Goal: Task Accomplishment & Management: Manage account settings

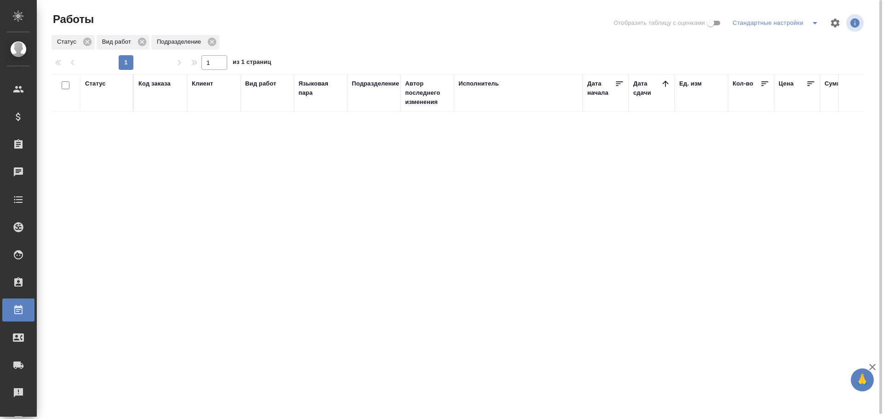
click at [97, 88] on div "Статус" at bounding box center [106, 93] width 43 height 28
click at [97, 86] on div "Статус" at bounding box center [95, 83] width 21 height 9
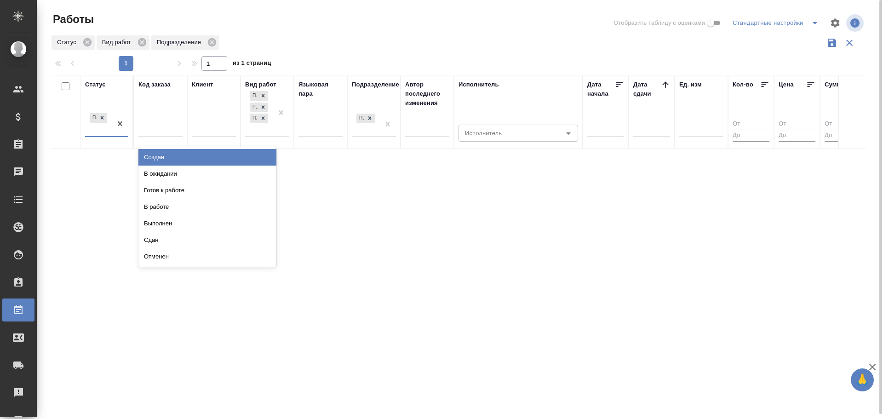
click at [94, 126] on div "Подбор" at bounding box center [98, 123] width 27 height 25
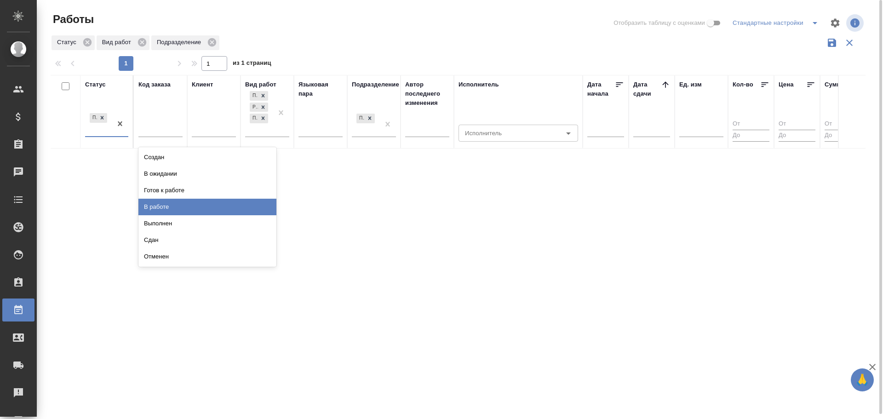
click at [151, 202] on div "В работе" at bounding box center [207, 207] width 138 height 17
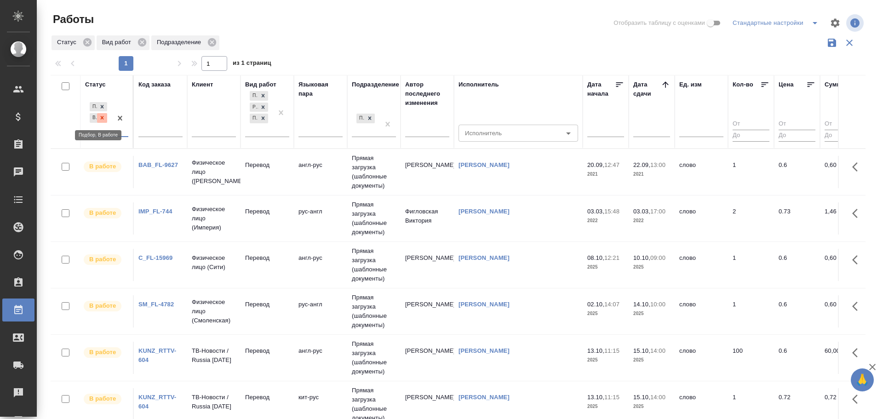
click at [101, 117] on icon at bounding box center [102, 117] width 6 height 6
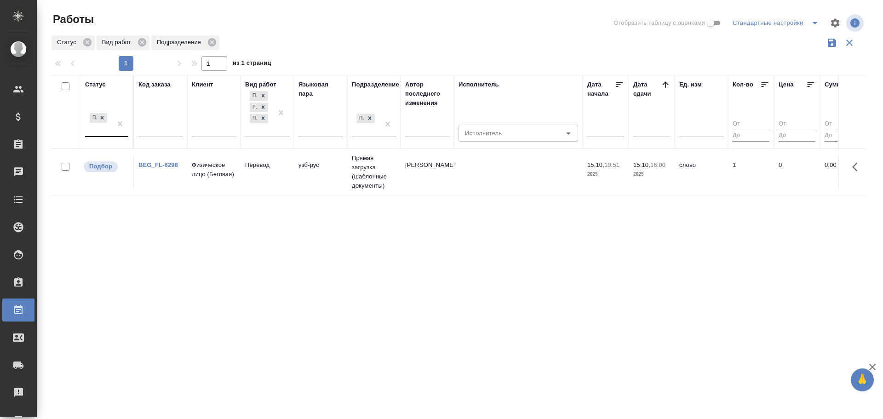
click at [358, 180] on td "Прямая загрузка (шаблонные документы)" at bounding box center [373, 172] width 53 height 46
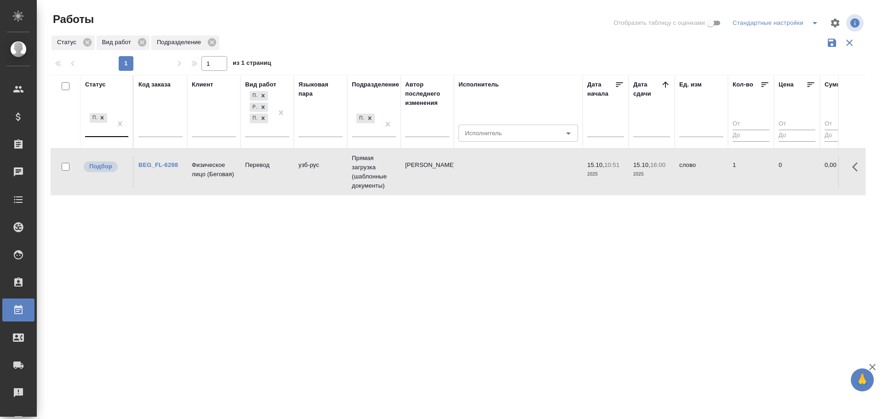
click at [358, 180] on td "Прямая загрузка (шаблонные документы)" at bounding box center [373, 172] width 53 height 46
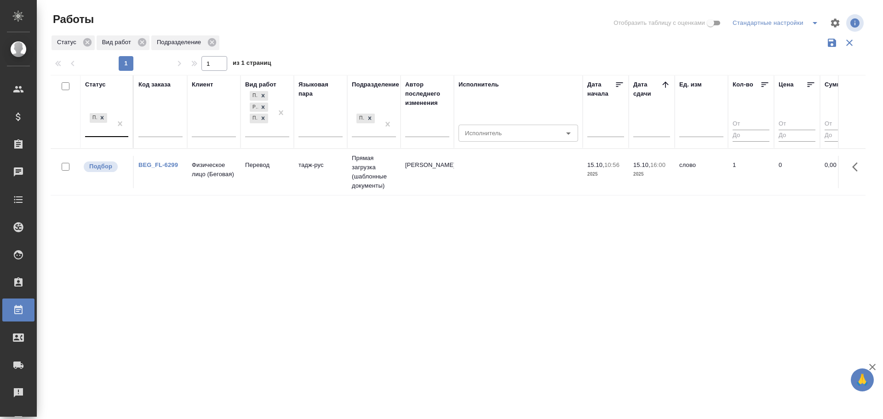
click at [240, 183] on td "Физическое лицо (Беговая)" at bounding box center [213, 172] width 53 height 32
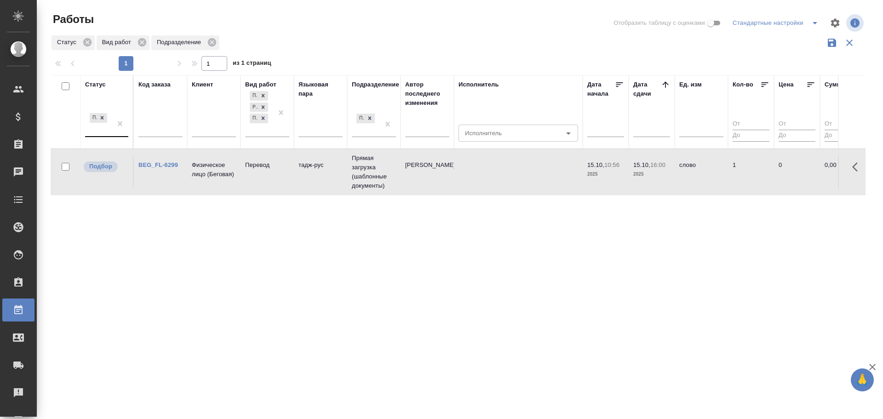
click at [240, 183] on td "Физическое лицо (Беговая)" at bounding box center [213, 172] width 53 height 32
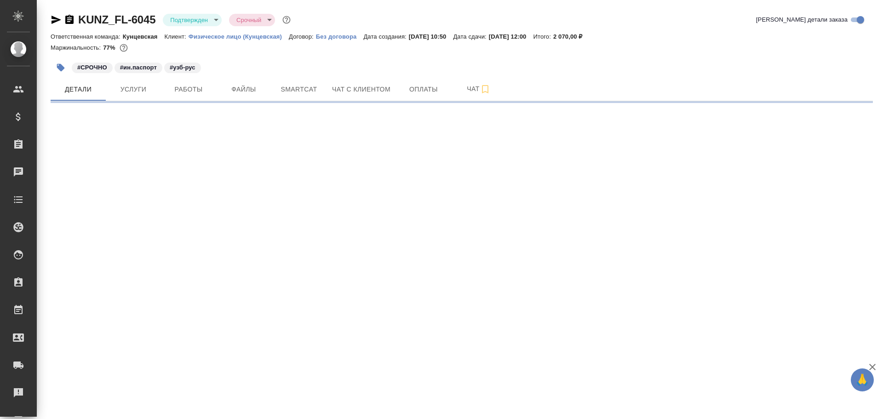
select select "RU"
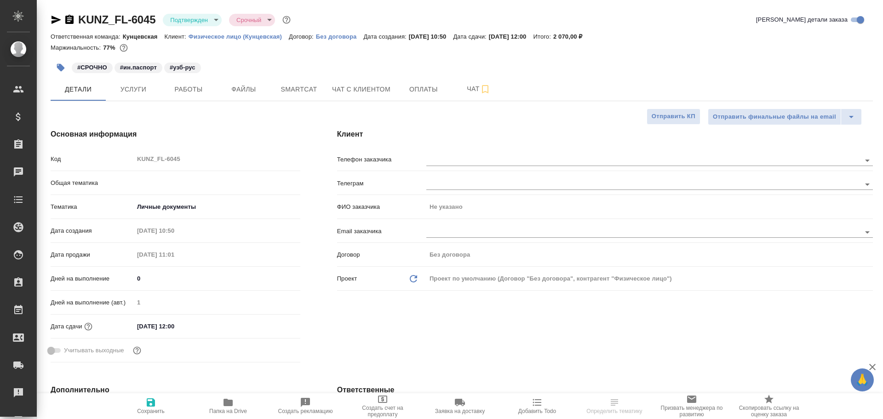
type textarea "x"
click at [170, 96] on button "Работы" at bounding box center [188, 89] width 55 height 23
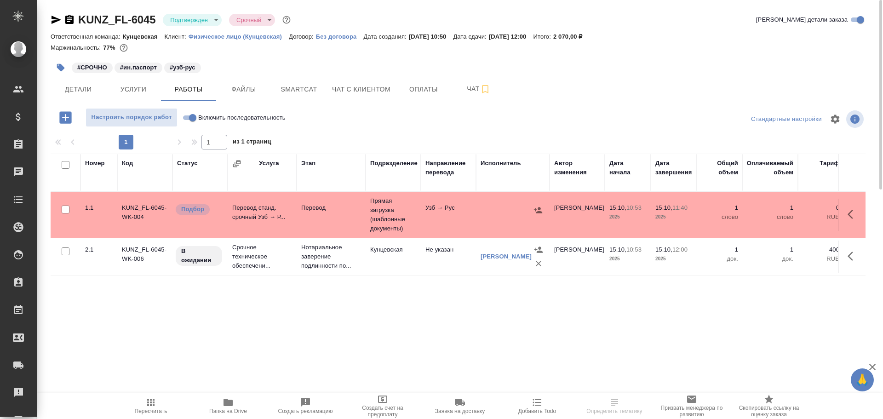
click at [394, 234] on td "Прямая загрузка (шаблонные документы)" at bounding box center [392, 215] width 55 height 46
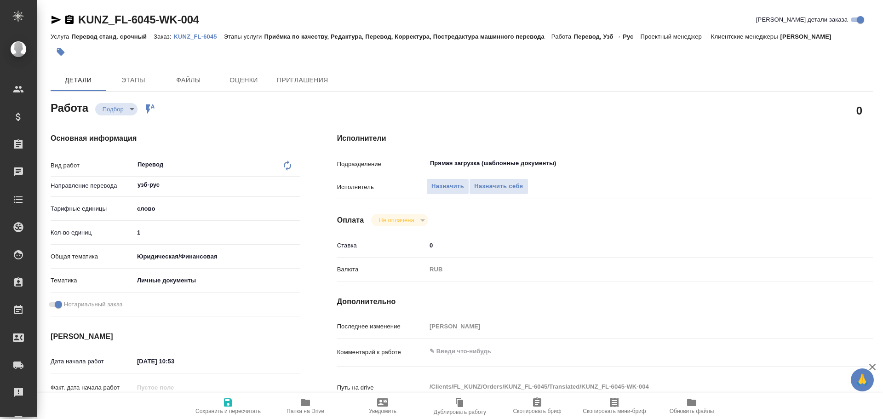
type textarea "x"
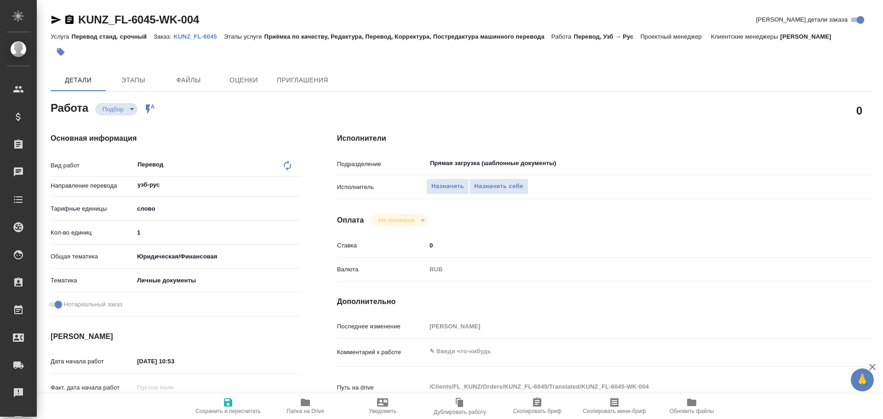
type textarea "x"
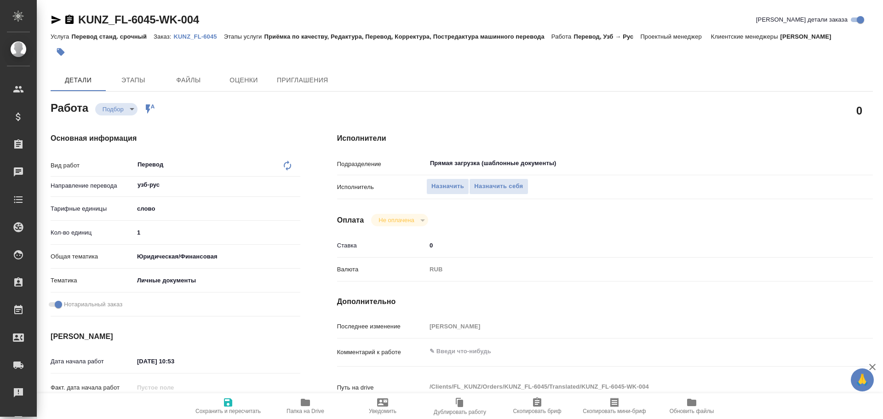
type textarea "x"
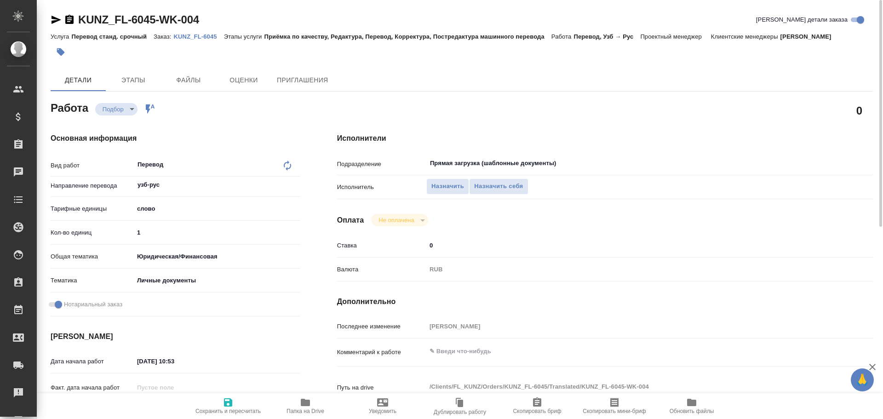
type textarea "x"
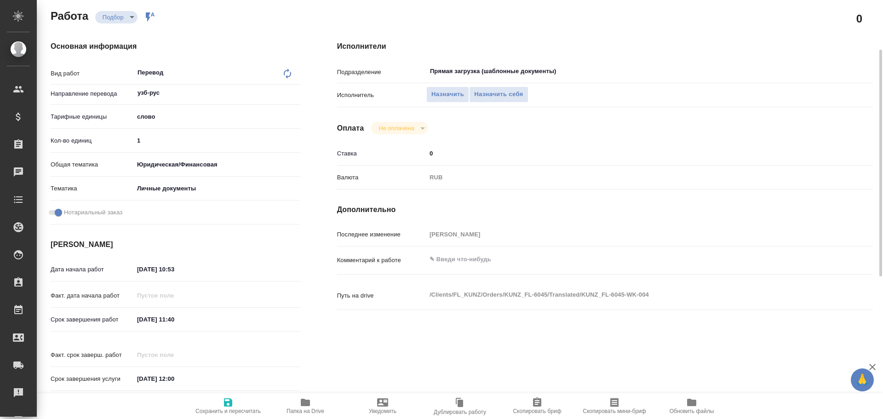
scroll to position [138, 0]
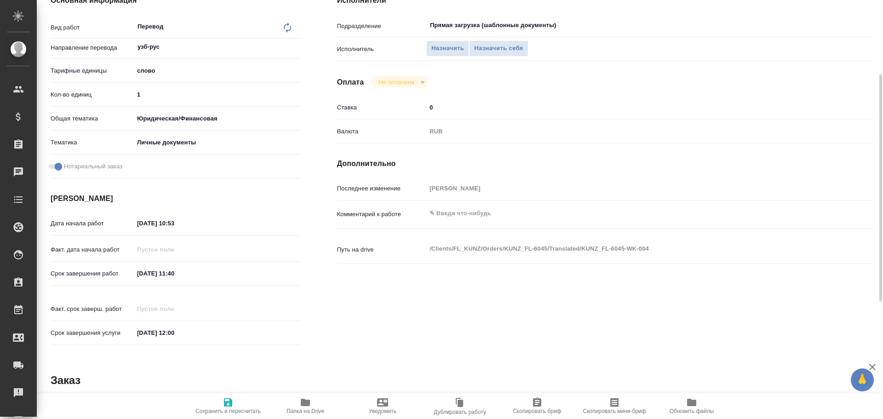
type textarea "x"
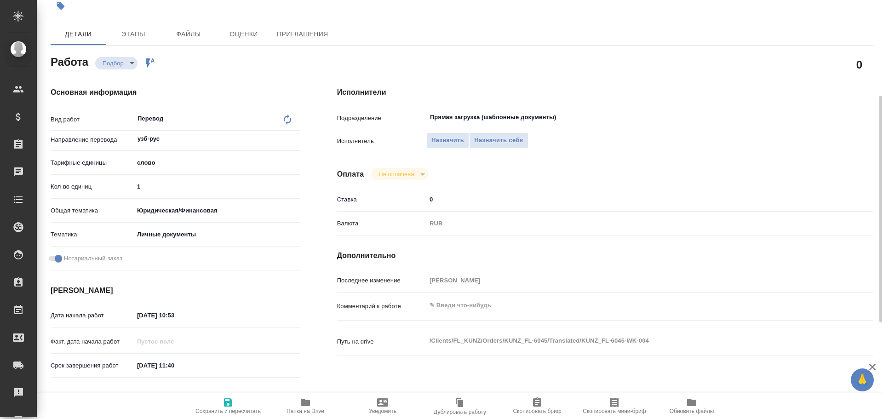
scroll to position [0, 0]
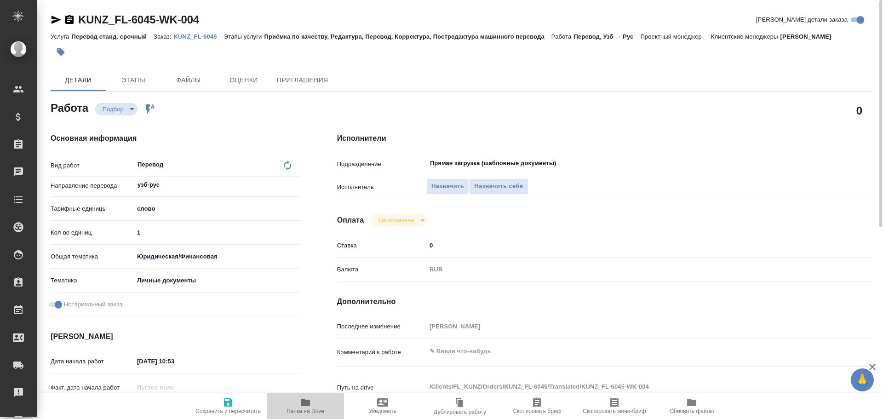
click at [308, 404] on icon "button" at bounding box center [305, 402] width 9 height 7
click at [514, 184] on span "Назначить себя" at bounding box center [498, 186] width 49 height 11
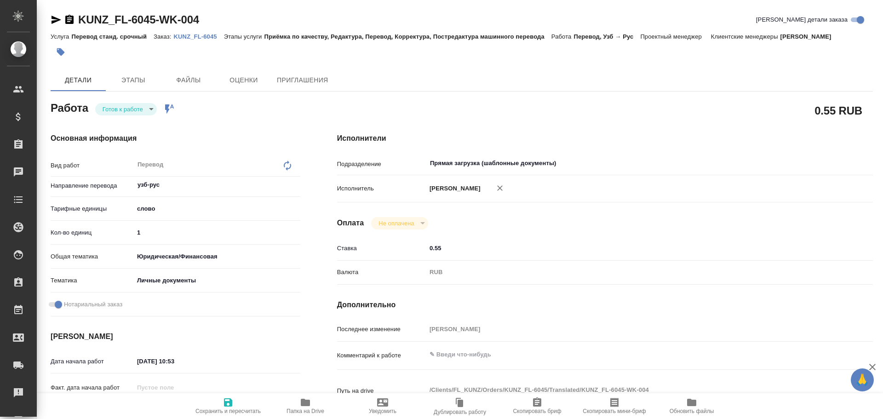
type textarea "x"
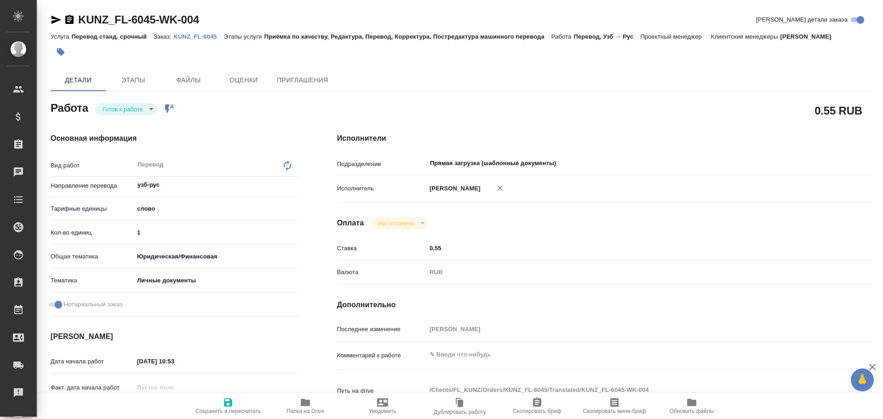
type textarea "x"
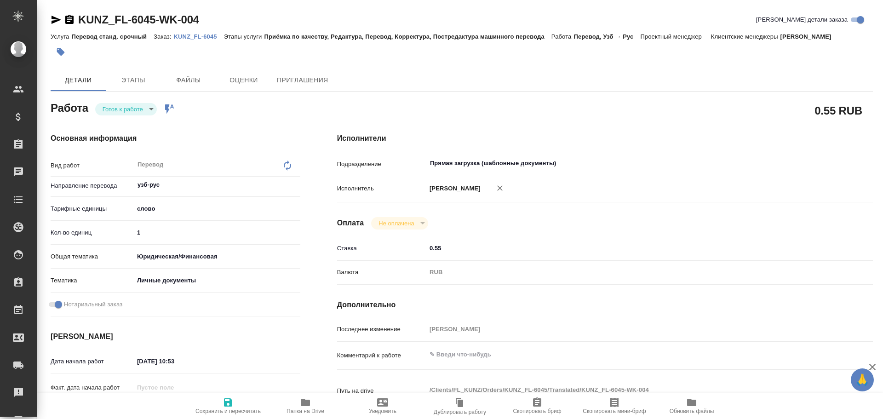
type textarea "x"
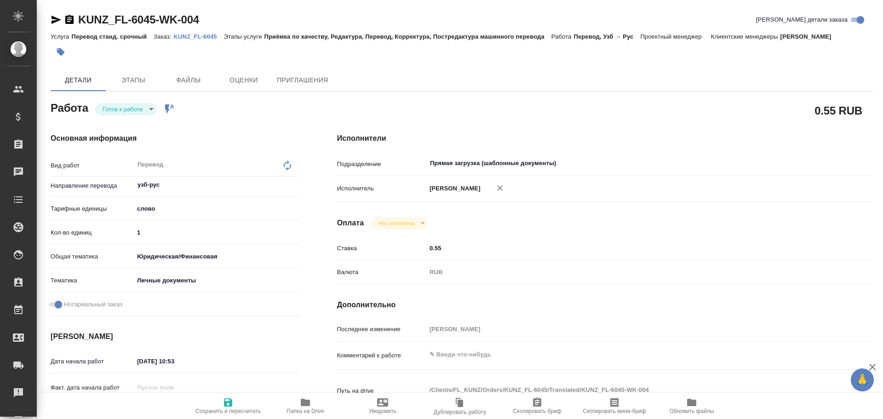
type textarea "x"
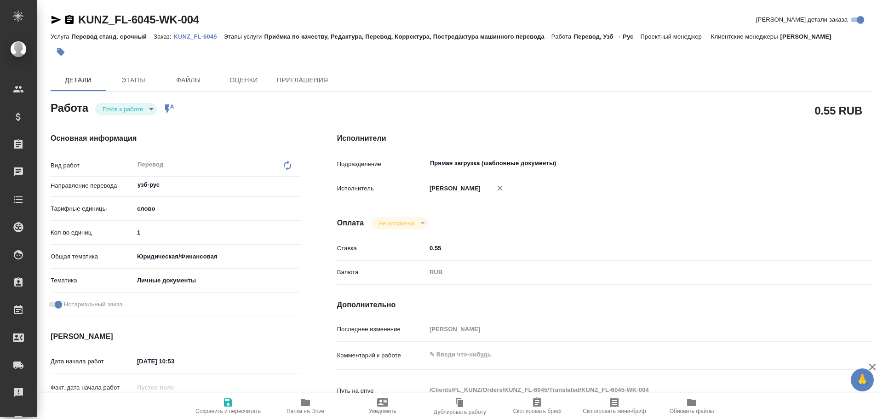
type textarea "x"
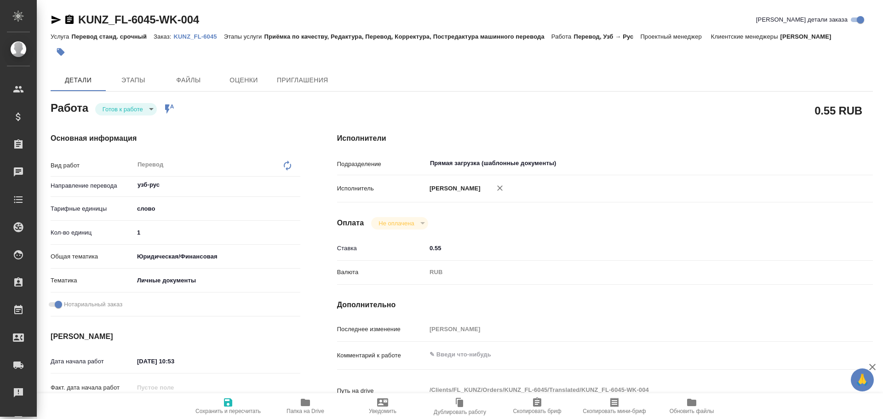
type textarea "x"
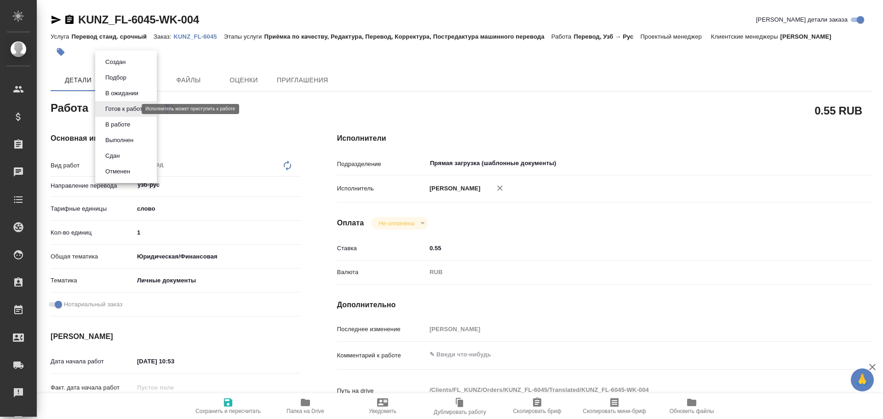
click at [127, 108] on body "🙏 .cls-1 fill:#fff; AWATERA Gusev Alexandr Клиенты Спецификации Заказы Чаты Tod…" at bounding box center [441, 209] width 883 height 419
type textarea "x"
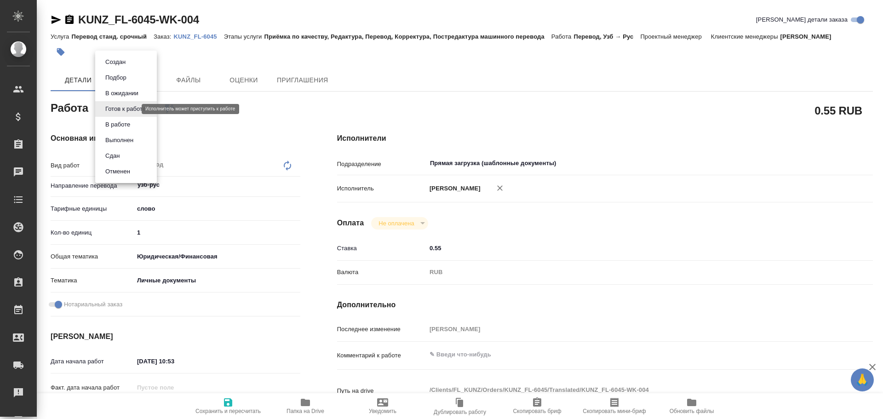
type textarea "x"
click at [114, 123] on button "В работе" at bounding box center [118, 125] width 30 height 10
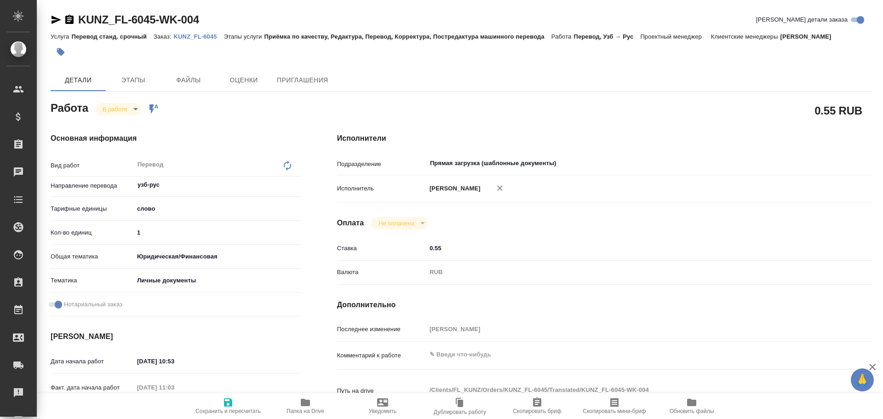
type textarea "x"
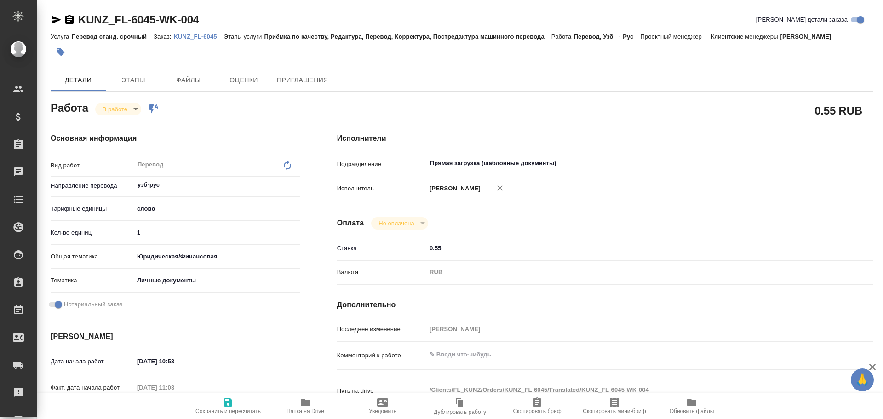
type textarea "x"
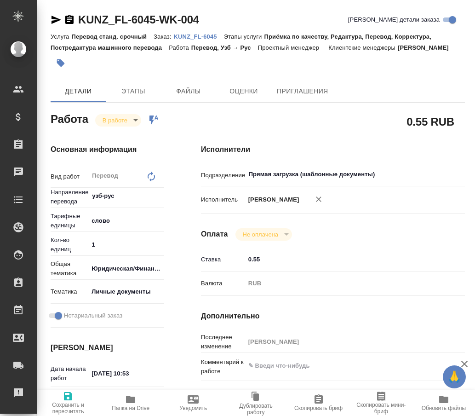
type textarea "x"
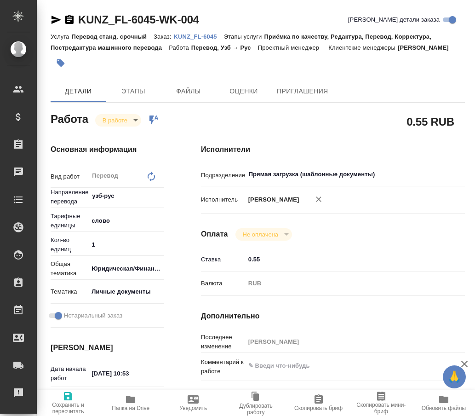
type textarea "x"
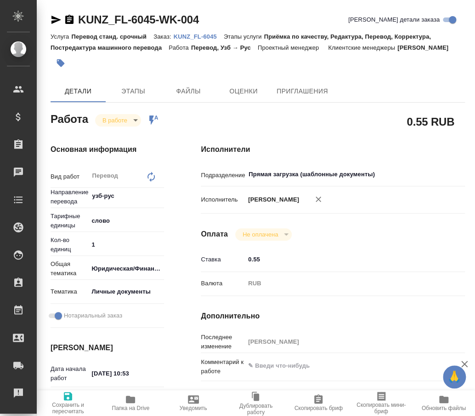
type textarea "x"
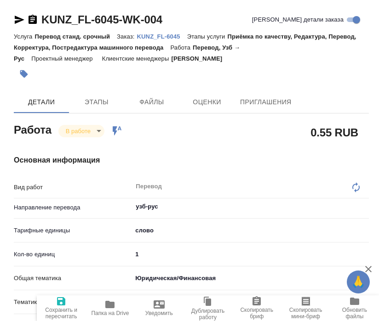
type textarea "x"
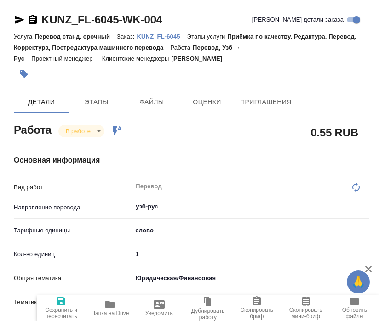
type textarea "x"
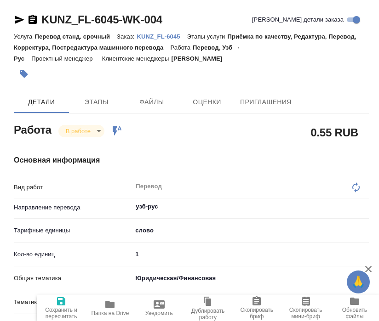
type textarea "x"
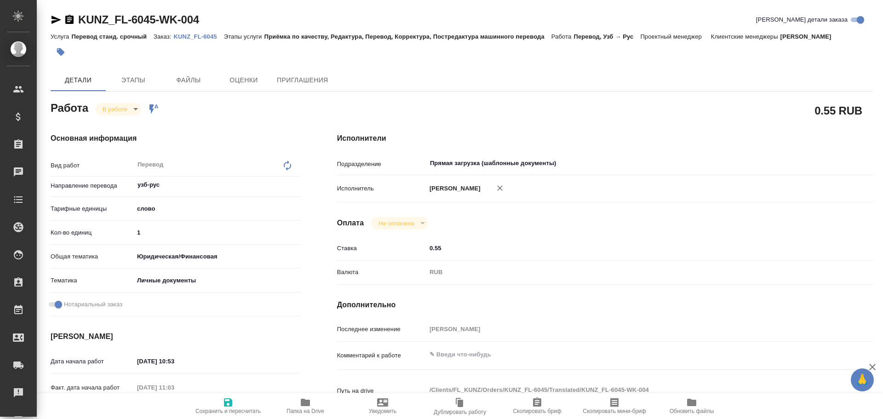
type textarea "x"
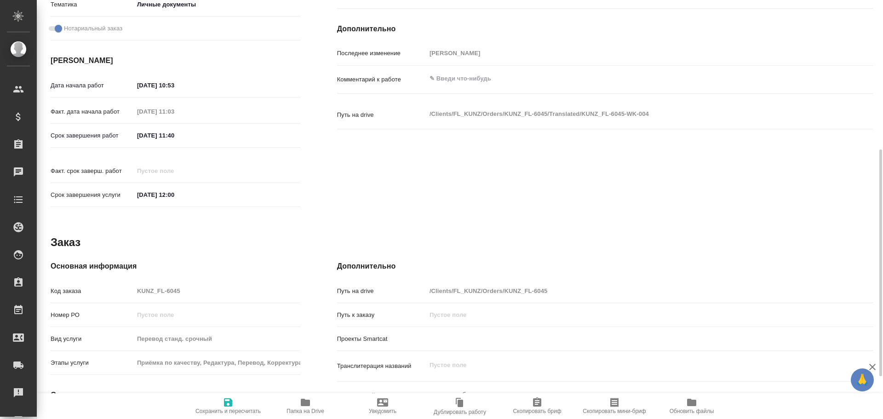
scroll to position [354, 0]
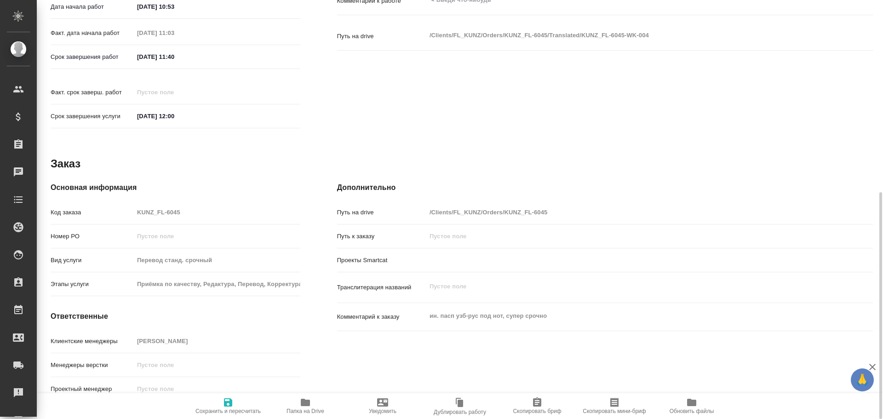
click at [300, 407] on icon "button" at bounding box center [305, 402] width 11 height 11
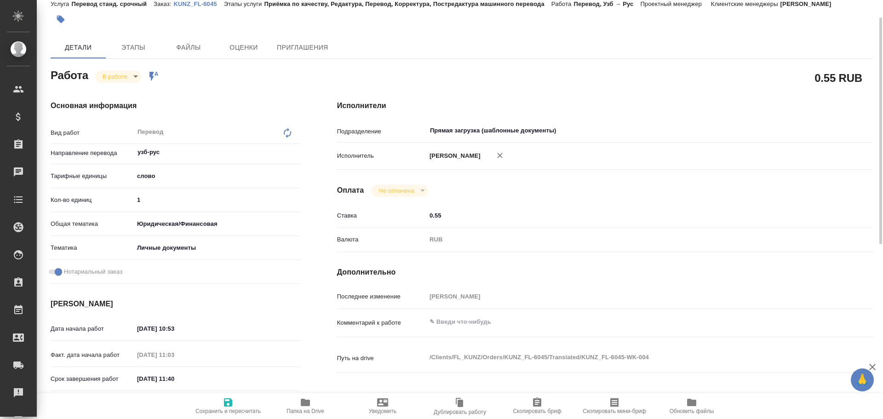
scroll to position [0, 0]
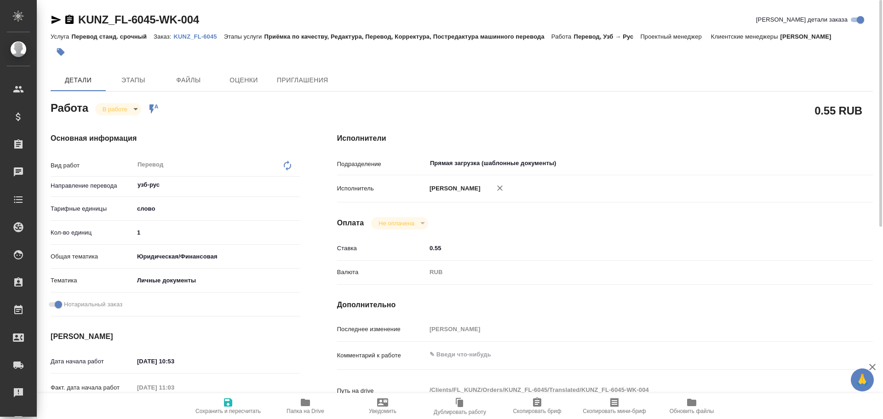
click at [189, 241] on div "Кол-во единиц 1" at bounding box center [176, 236] width 250 height 24
click at [189, 237] on input "1" at bounding box center [217, 232] width 166 height 13
type textarea "x"
type input "10"
type textarea "x"
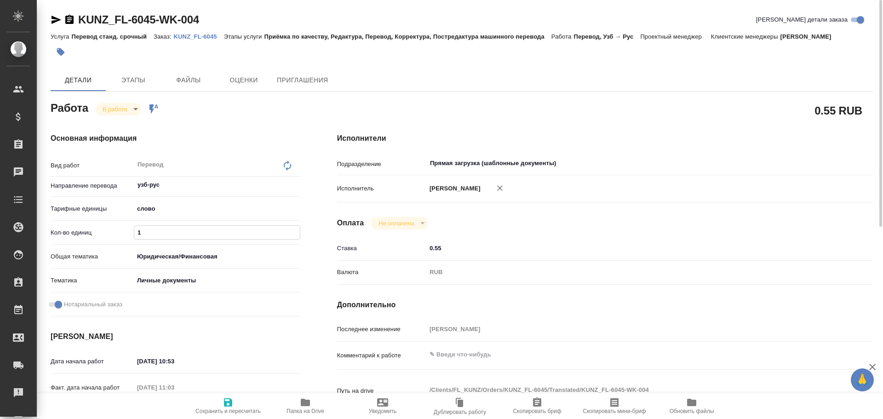
type textarea "x"
type input "100"
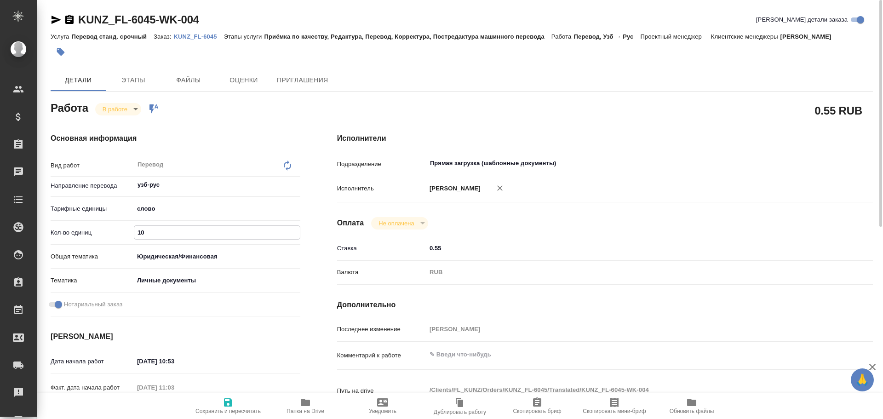
type textarea "x"
type input "100"
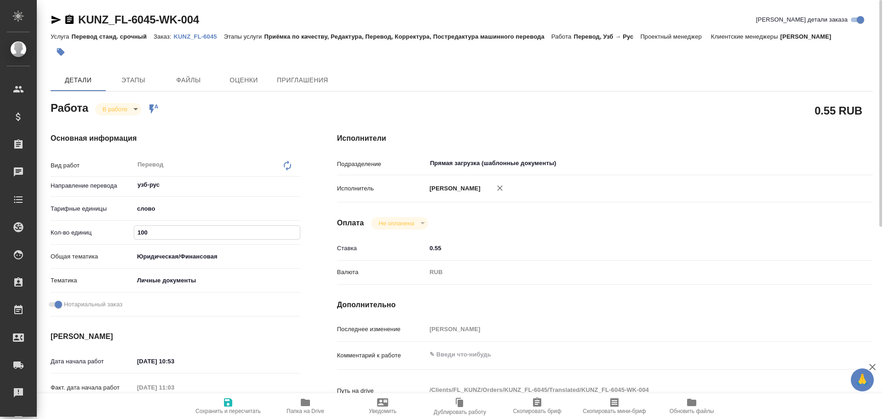
click at [230, 406] on icon "button" at bounding box center [228, 402] width 8 height 8
type textarea "x"
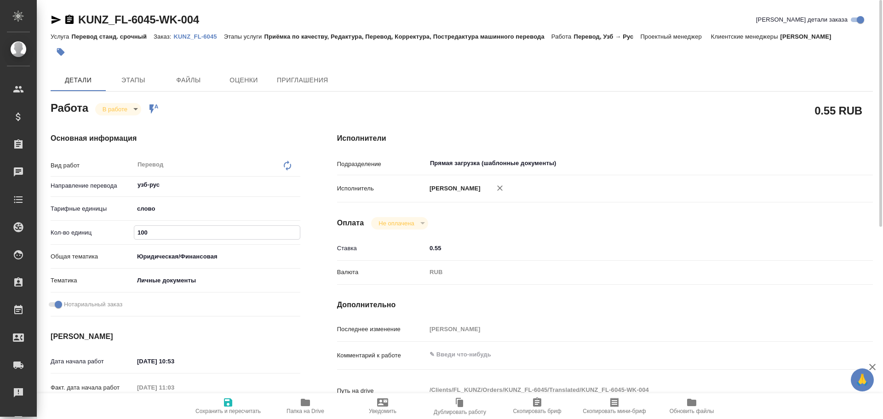
type textarea "x"
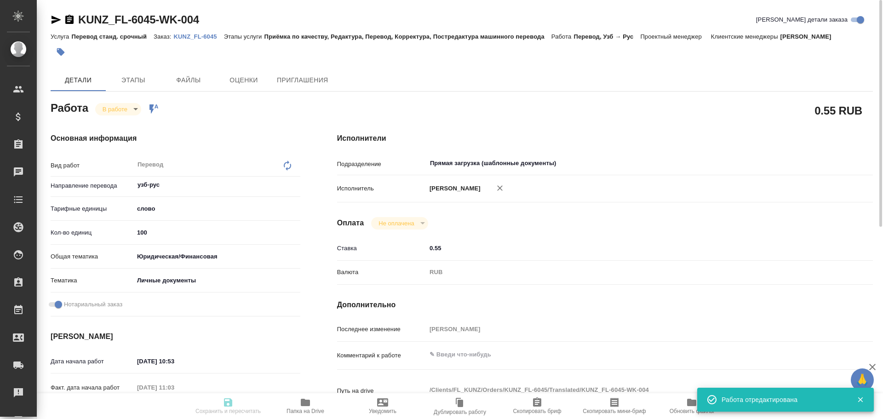
type textarea "x"
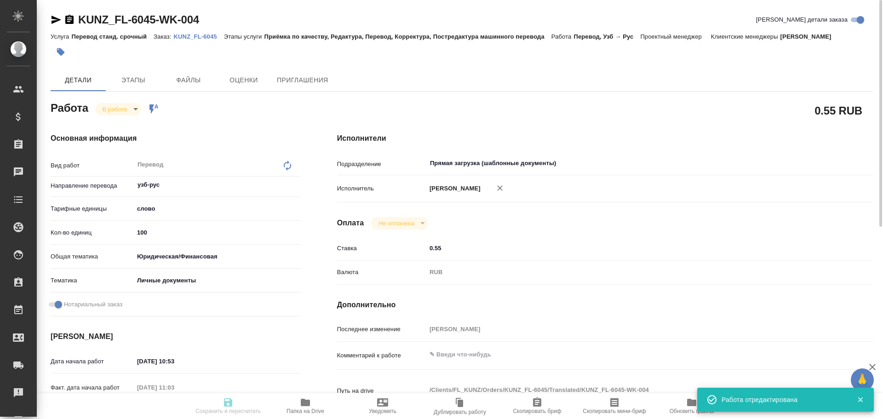
type input "inProgress"
type textarea "Перевод"
type textarea "x"
type input "узб-рус"
type input "5a8b1489cc6b4906c91bfd90"
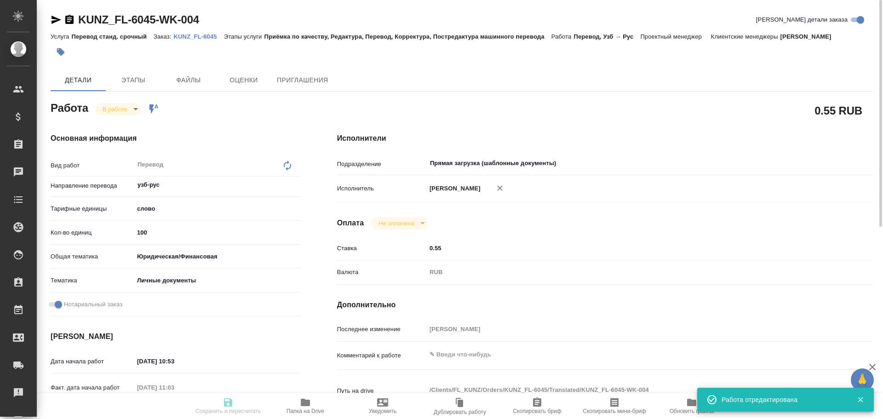
type input "100"
type input "yr-fn"
type input "5a8b8b956a9677013d343cfe"
checkbox input "true"
type input "15.10.2025 10:53"
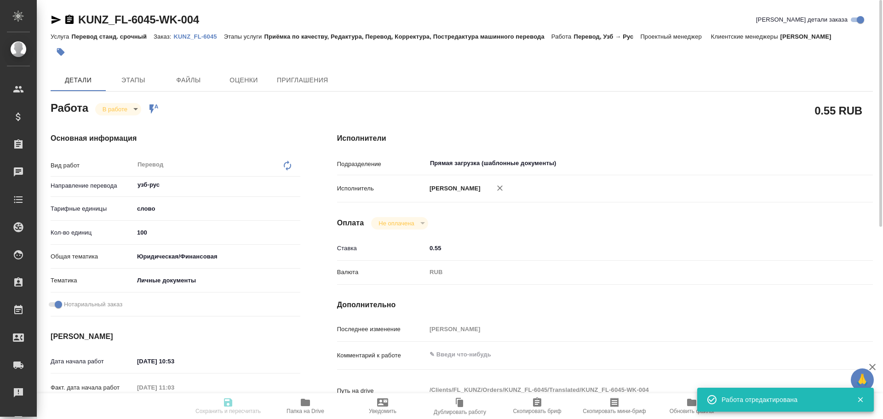
type input "15.10.2025 11:03"
type input "15.10.2025 11:40"
type input "15.10.2025 12:00"
type input "Прямая загрузка (шаблонные документы)"
type input "notPayed"
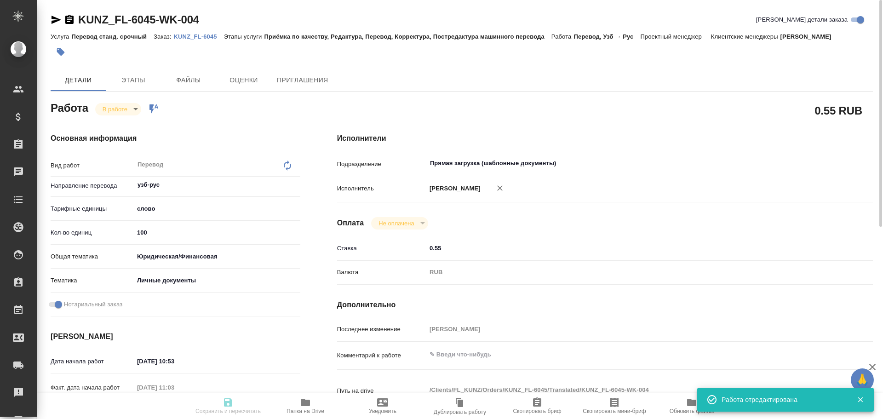
type input "0.55"
type input "RUB"
type input "[PERSON_NAME]"
type textarea "x"
type textarea "/Clients/FL_KUNZ/Orders/KUNZ_FL-6045/Translated/KUNZ_FL-6045-WK-004"
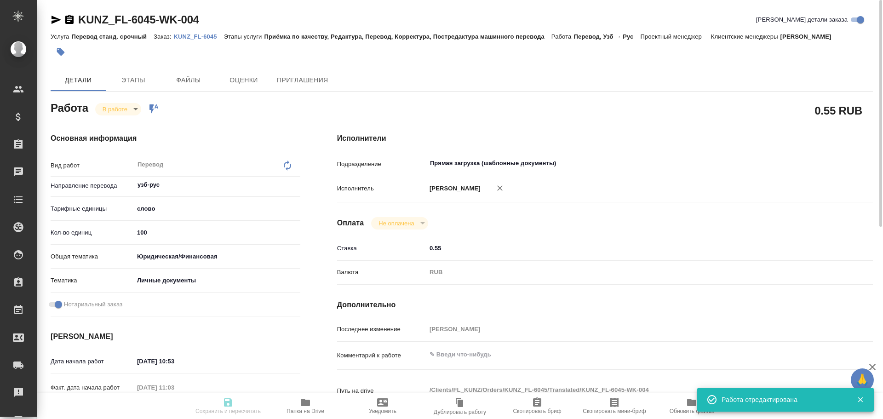
type textarea "x"
type input "KUNZ_FL-6045"
type input "Перевод станд. срочный"
type input "Приёмка по качеству, Редактура, Перевод, Корректура, Постредактура машинного пе…"
type input "Зотова Екатерина"
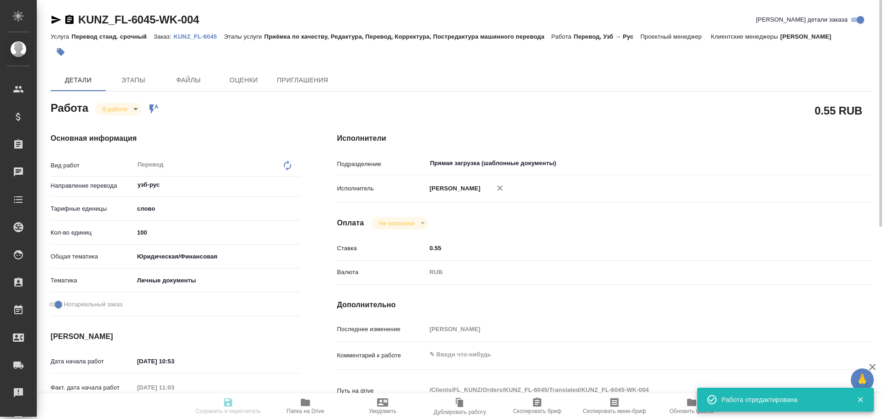
type input "/Clients/FL_KUNZ/Orders/KUNZ_FL-6045"
type textarea "x"
type textarea "ин. пасп узб-рус под нот, супер срочно"
type textarea "x"
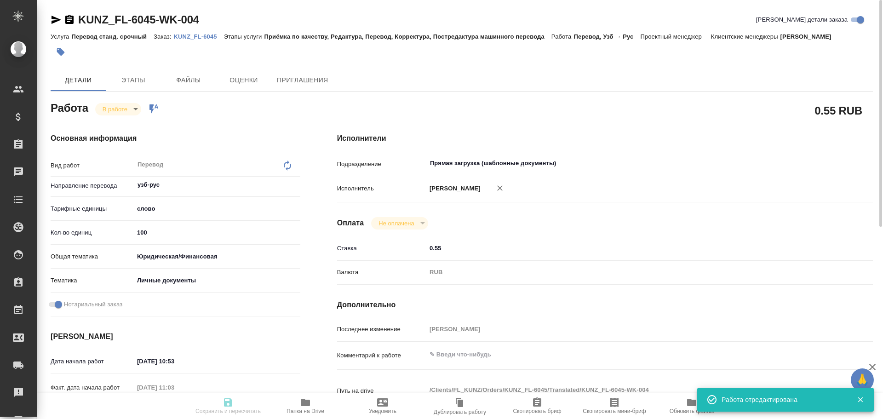
type textarea "x"
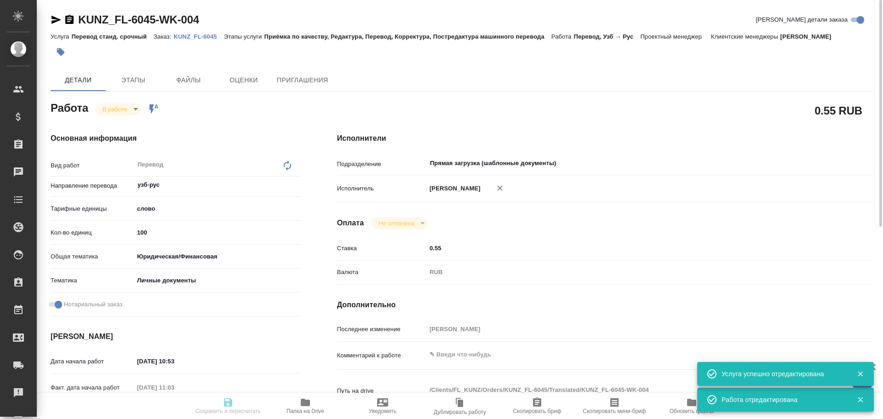
type textarea "x"
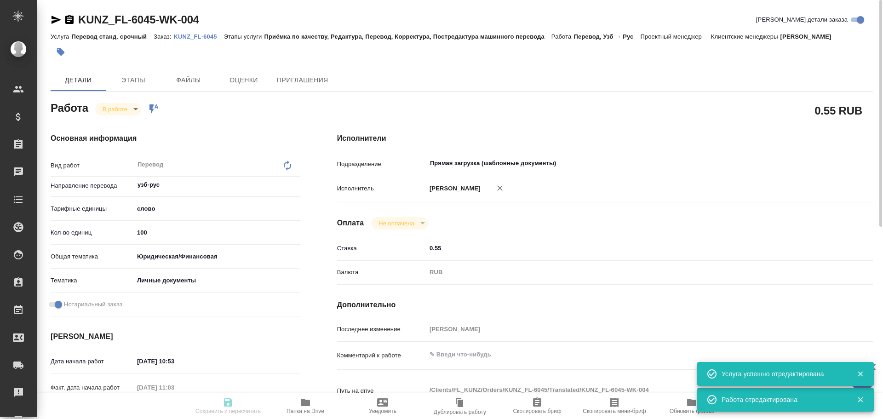
type textarea "x"
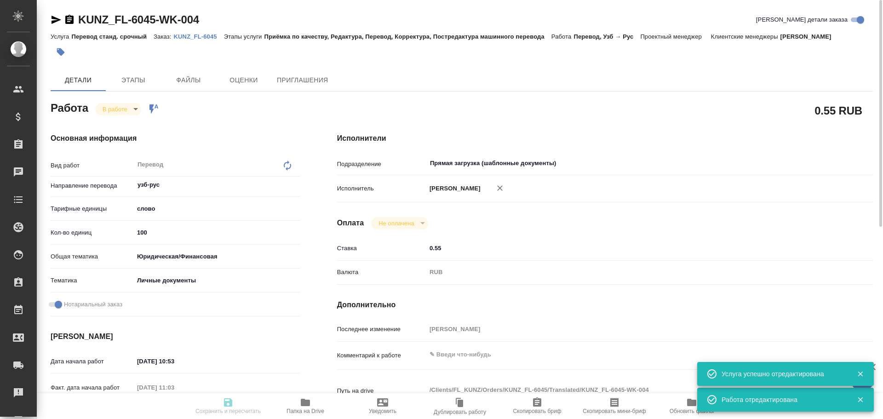
type textarea "x"
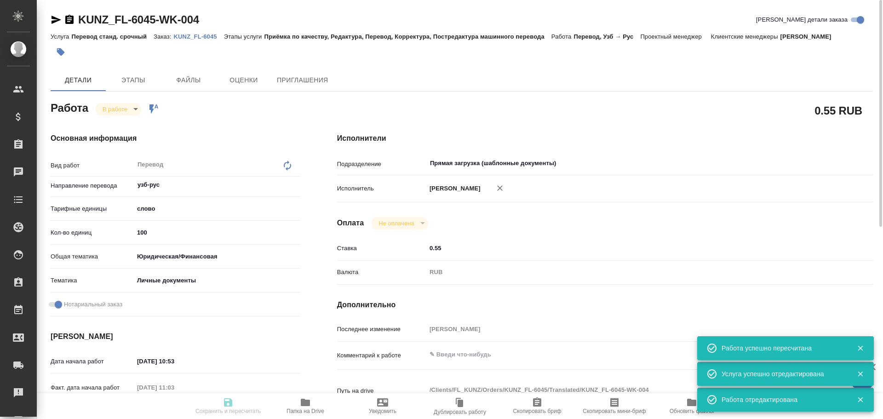
type input "inProgress"
type textarea "Перевод"
type textarea "x"
type input "узб-рус"
type input "5a8b1489cc6b4906c91bfd90"
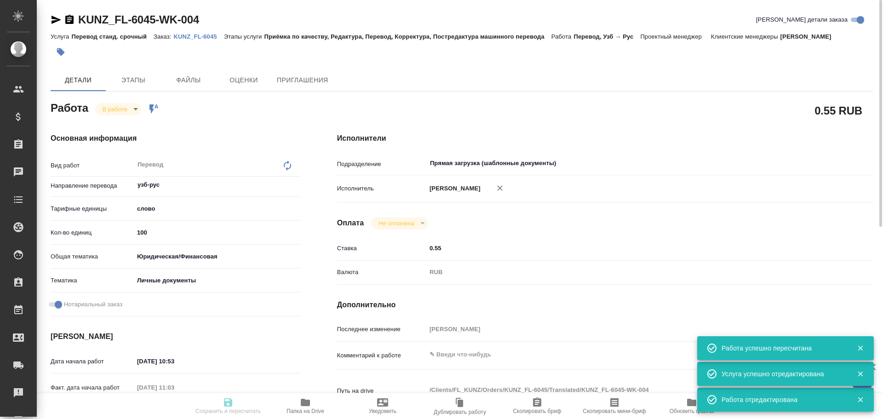
type input "100"
type input "yr-fn"
type input "5a8b8b956a9677013d343cfe"
checkbox input "true"
type input "15.10.2025 10:53"
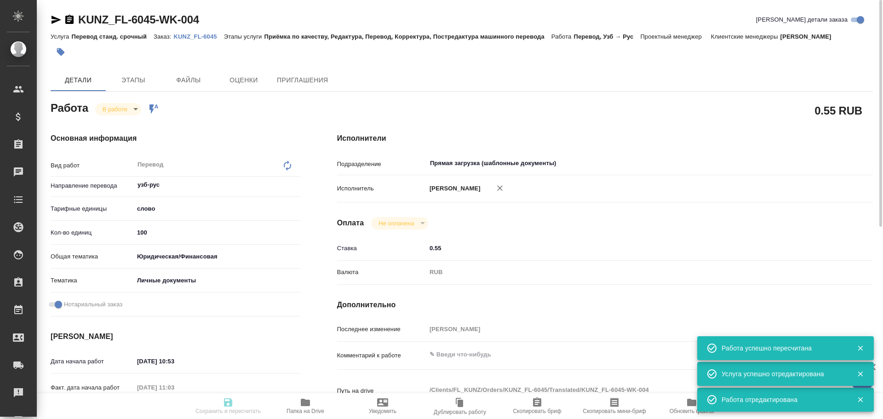
type input "15.10.2025 11:03"
type input "15.10.2025 11:40"
type input "15.10.2025 12:00"
type input "Прямая загрузка (шаблонные документы)"
type input "notPayed"
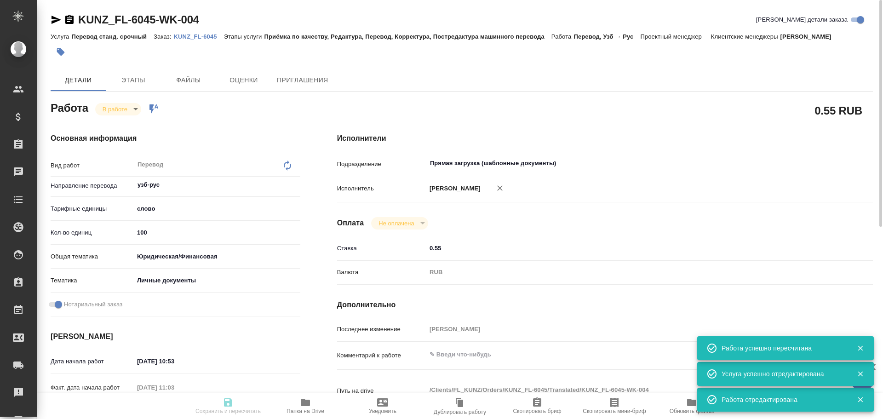
type input "0.55"
type input "RUB"
type input "[PERSON_NAME]"
type textarea "x"
type textarea "/Clients/FL_KUNZ/Orders/KUNZ_FL-6045/Translated/KUNZ_FL-6045-WK-004"
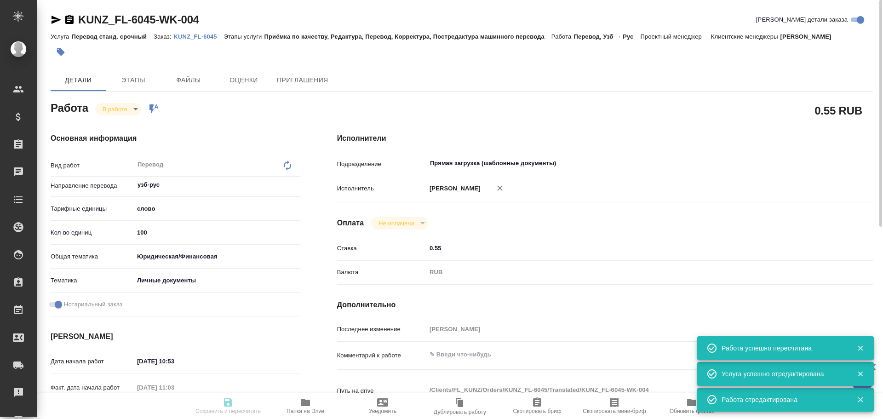
type textarea "x"
type input "KUNZ_FL-6045"
type input "Перевод станд. срочный"
type input "Приёмка по качеству, Редактура, Перевод, Корректура, Постредактура машинного пе…"
type input "Зотова Екатерина"
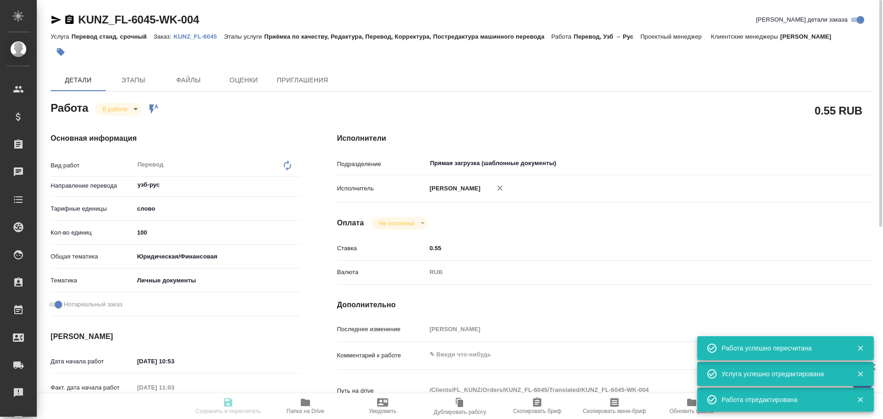
type input "/Clients/FL_KUNZ/Orders/KUNZ_FL-6045"
type textarea "x"
type textarea "ин. пасп узб-рус под нот, супер срочно"
type textarea "x"
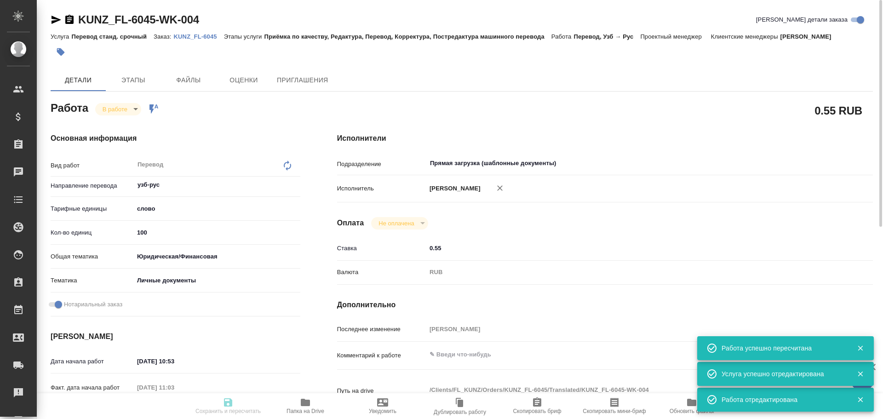
type textarea "x"
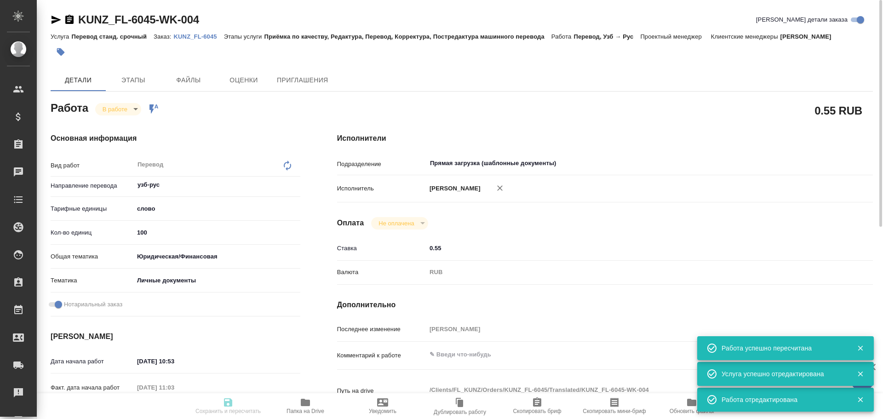
type textarea "x"
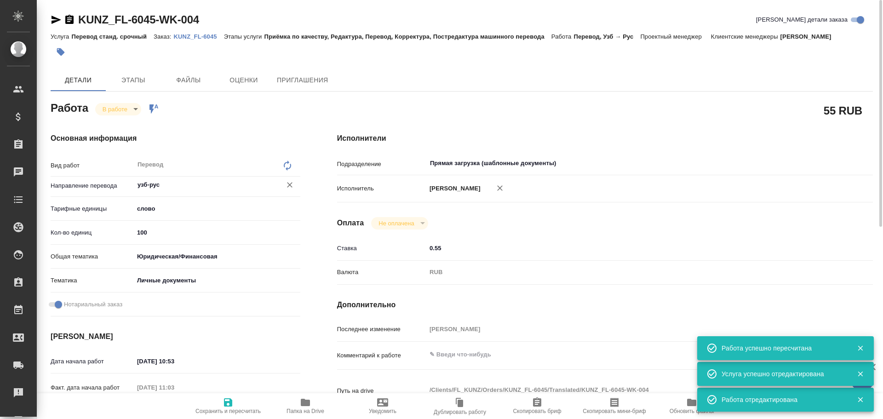
type textarea "x"
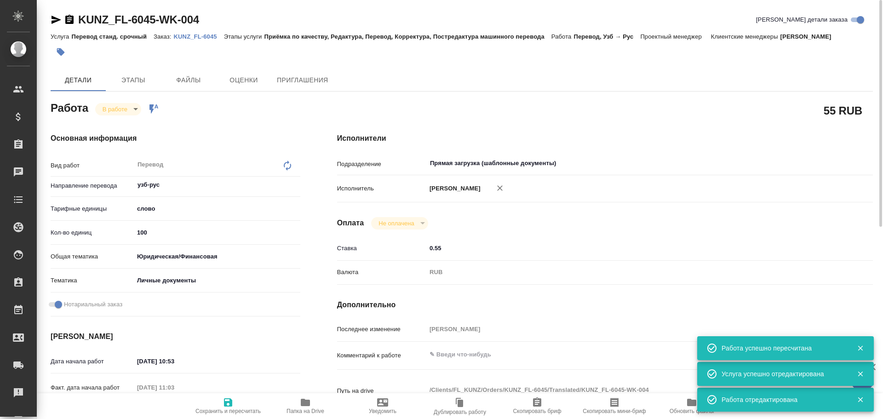
type textarea "x"
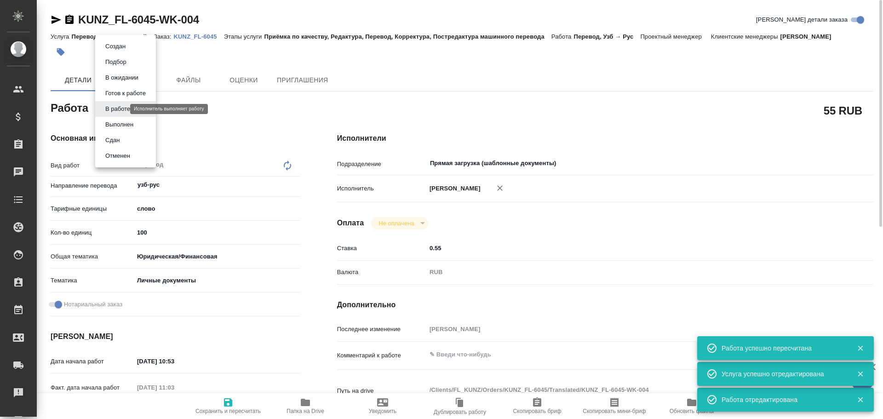
click at [112, 108] on body "🙏 .cls-1 fill:#fff; AWATERA Gusev Alexandr Клиенты Спецификации Заказы 0 Чаты T…" at bounding box center [441, 209] width 883 height 419
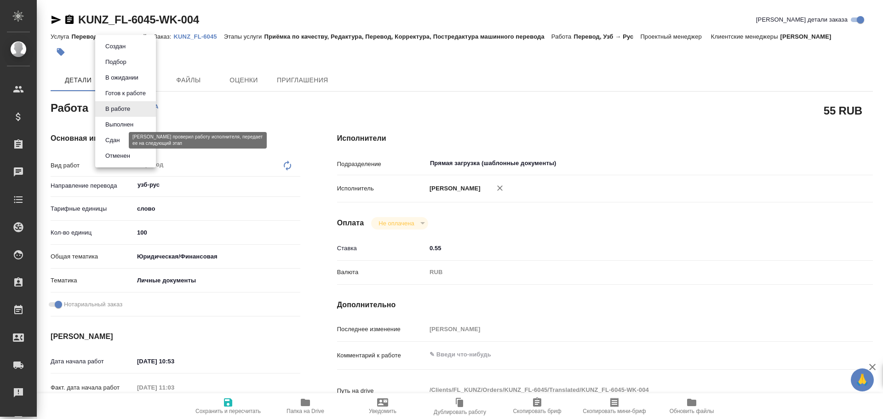
click at [111, 138] on button "Сдан" at bounding box center [113, 140] width 20 height 10
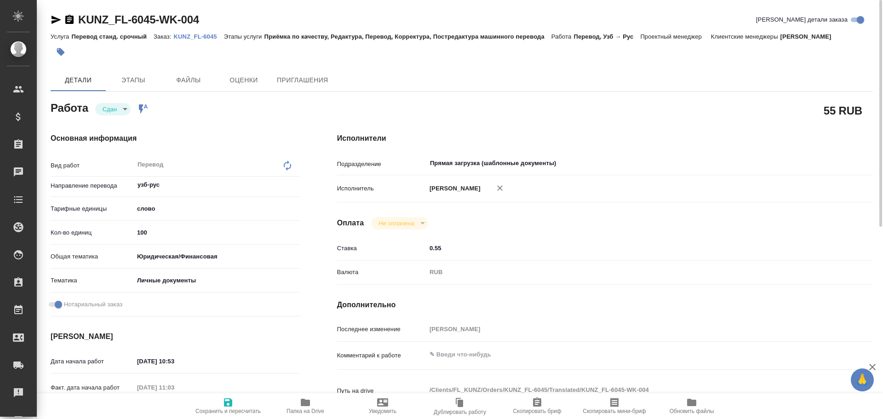
click at [229, 406] on icon "button" at bounding box center [228, 402] width 8 height 8
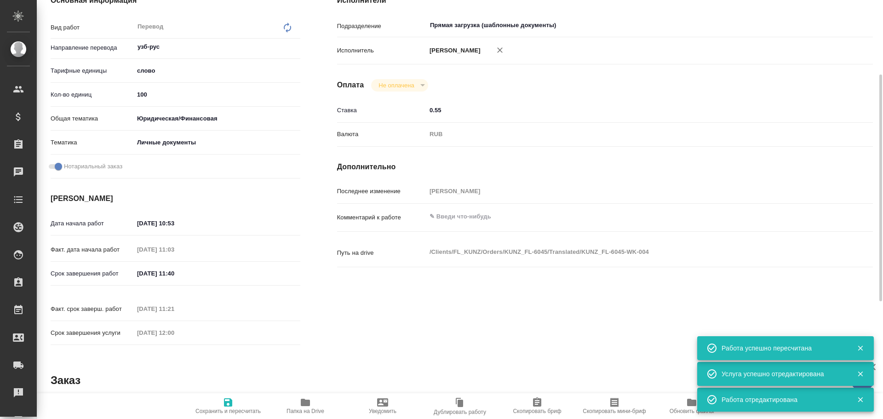
scroll to position [230, 0]
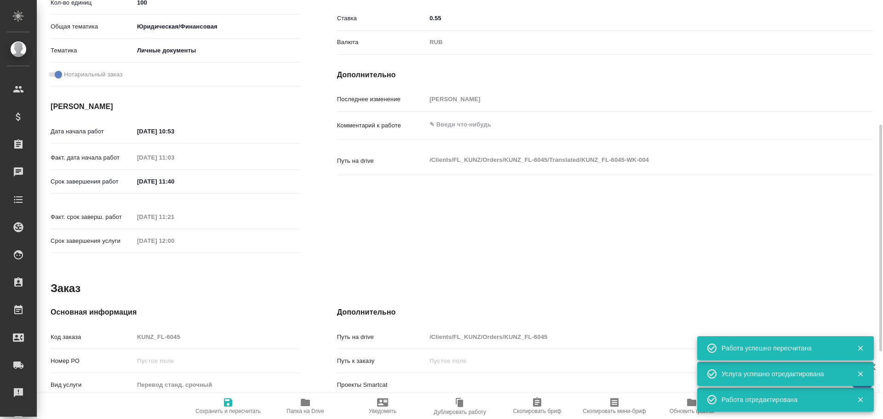
click at [109, 329] on div "Код заказа KUNZ_FL-6045" at bounding box center [176, 337] width 250 height 16
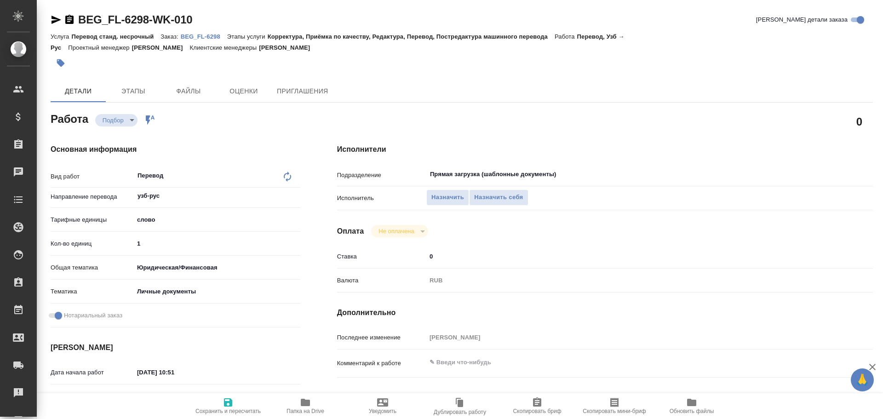
type textarea "x"
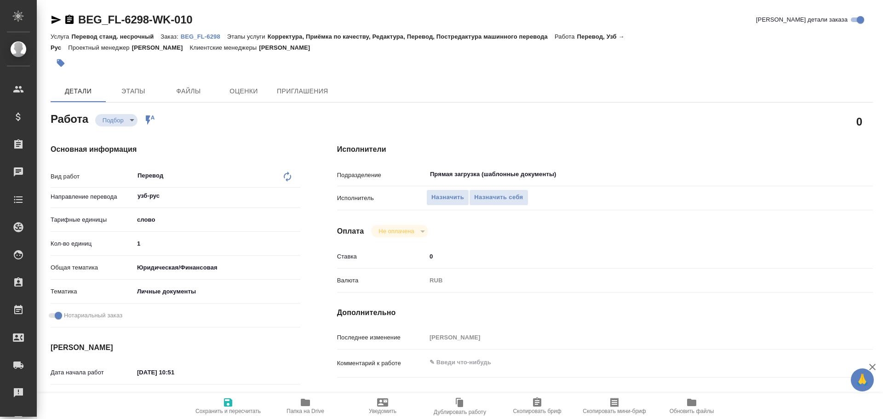
type textarea "x"
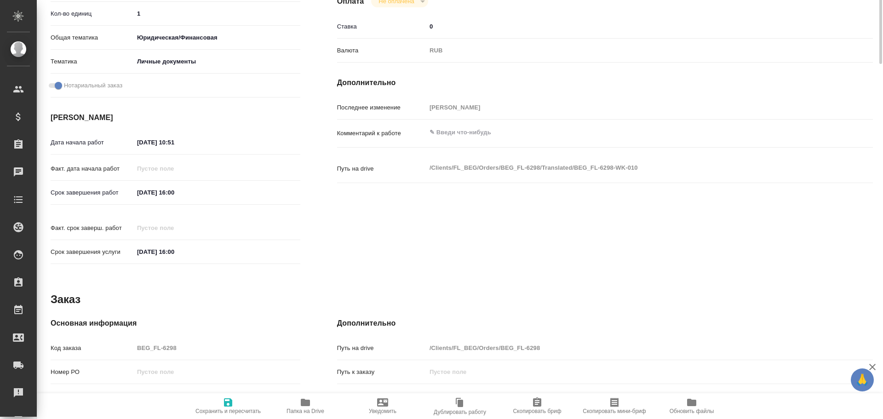
scroll to position [322, 0]
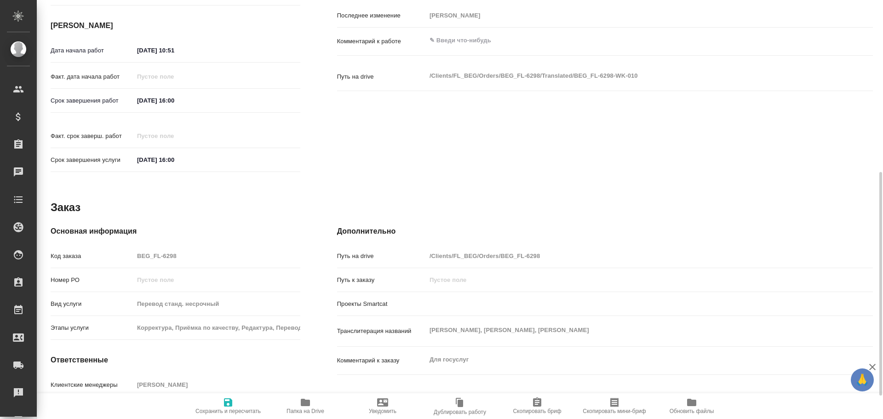
type textarea "x"
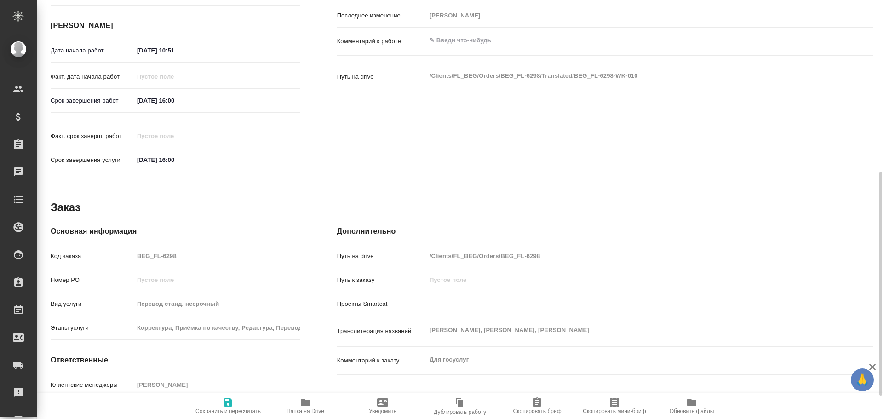
type textarea "x"
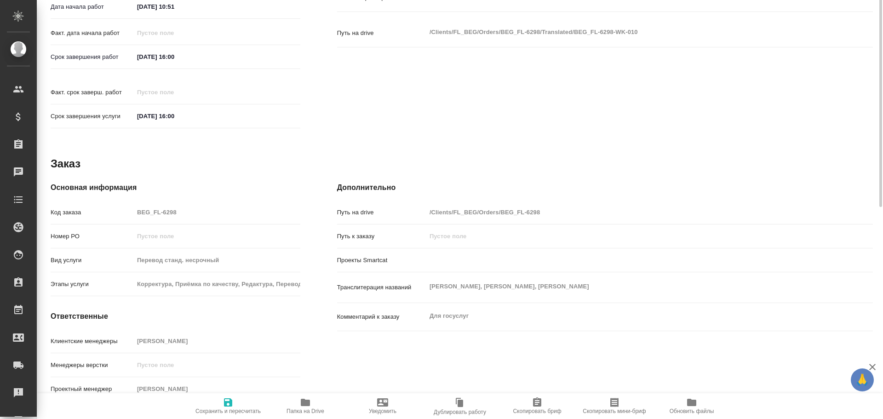
type textarea "x"
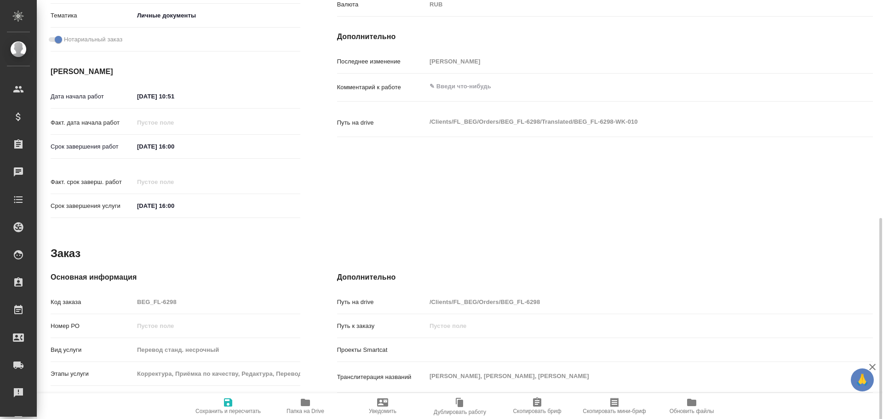
scroll to position [365, 0]
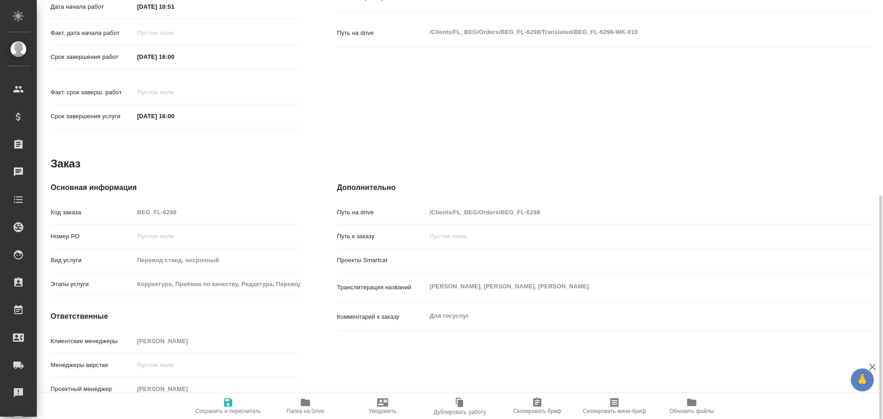
click at [313, 406] on span "Папка на Drive" at bounding box center [305, 405] width 66 height 17
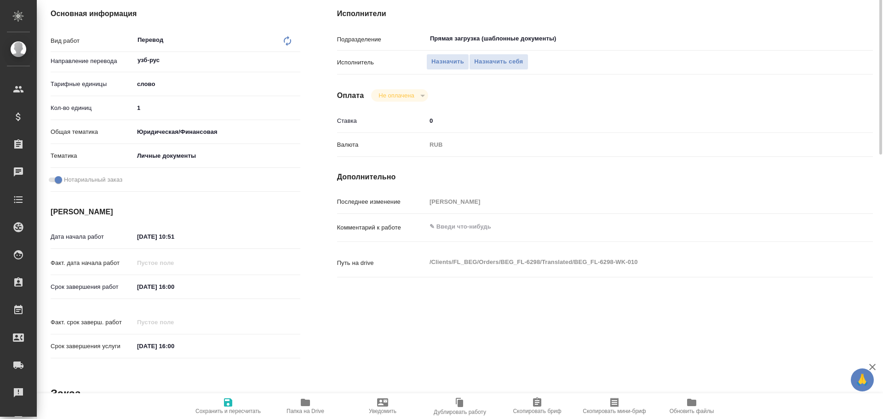
scroll to position [44, 0]
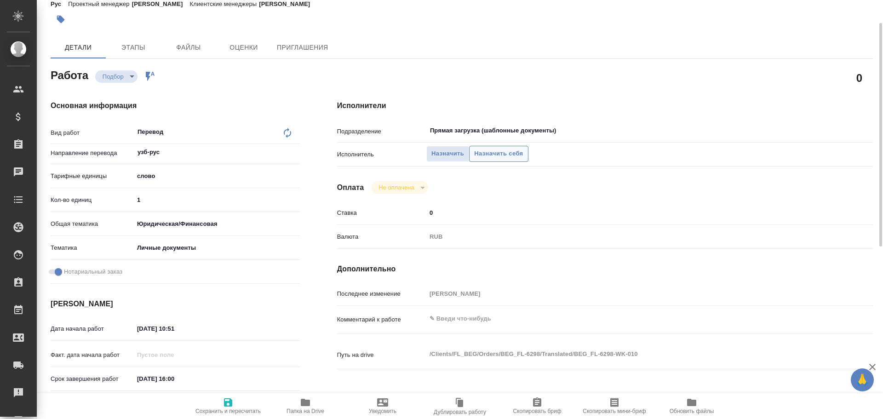
click at [487, 151] on span "Назначить себя" at bounding box center [498, 153] width 49 height 11
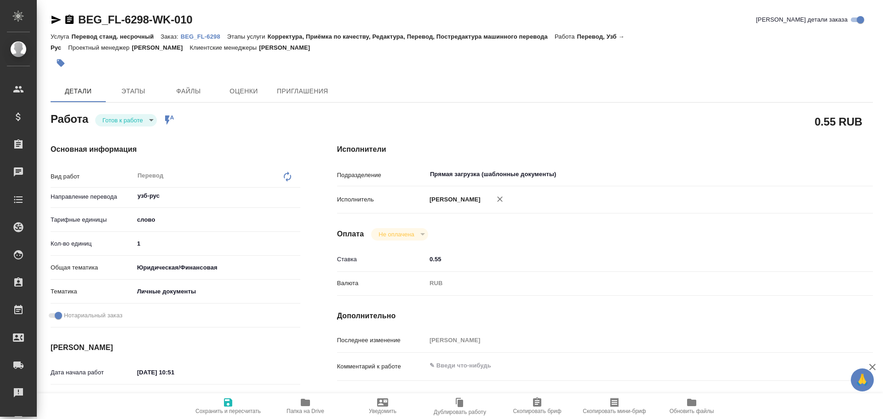
type textarea "x"
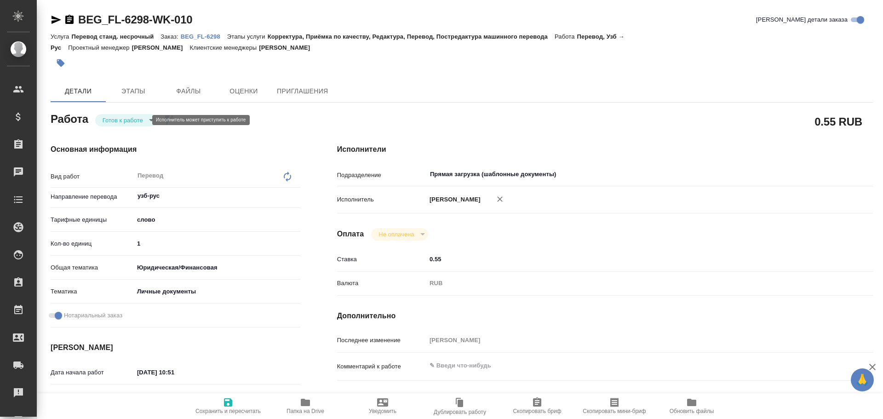
click at [133, 119] on body "🙏 .cls-1 fill:#fff; AWATERA Gusev Alexandr Клиенты Спецификации Заказы Чаты Tod…" at bounding box center [441, 209] width 883 height 419
type textarea "x"
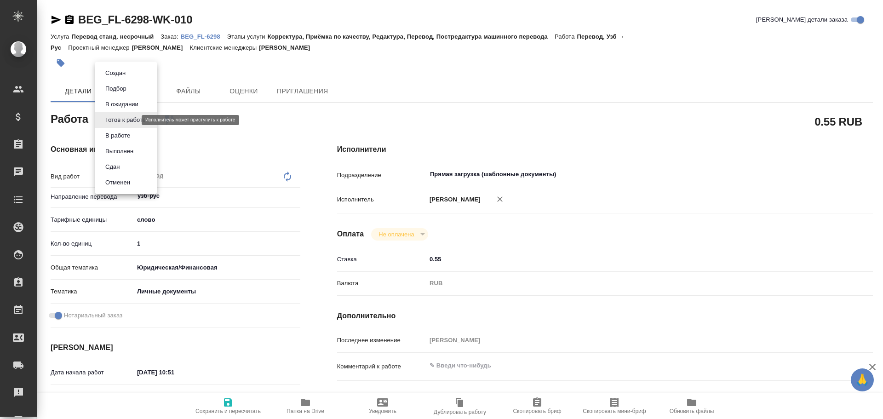
type textarea "x"
click at [121, 136] on button "В работе" at bounding box center [118, 136] width 30 height 10
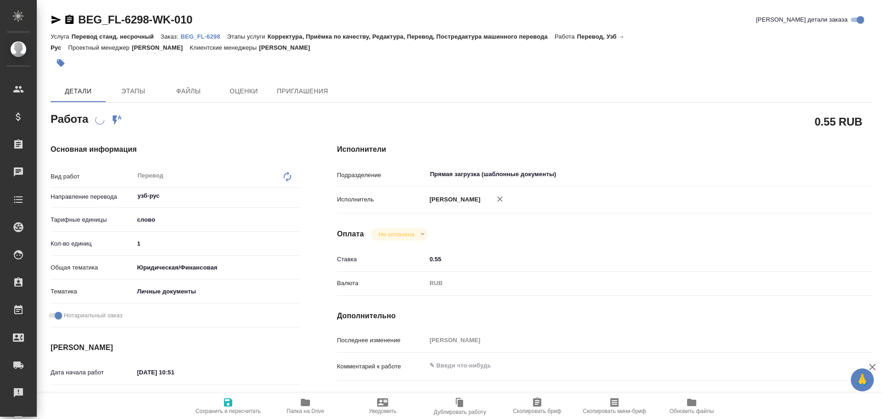
type textarea "x"
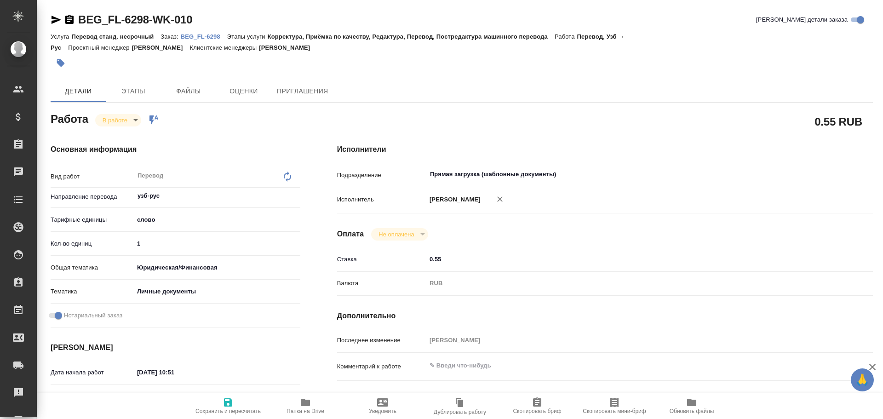
type textarea "x"
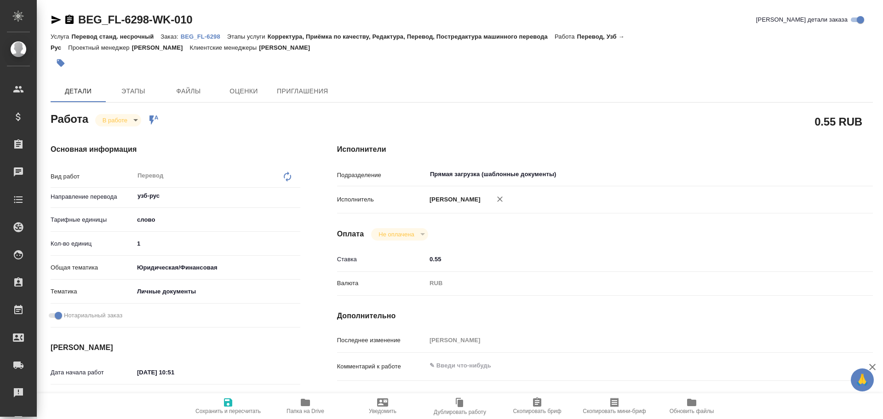
type textarea "x"
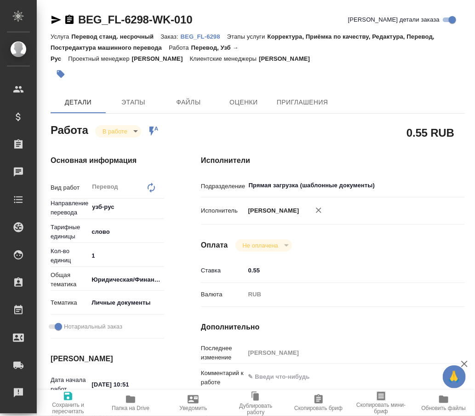
type textarea "x"
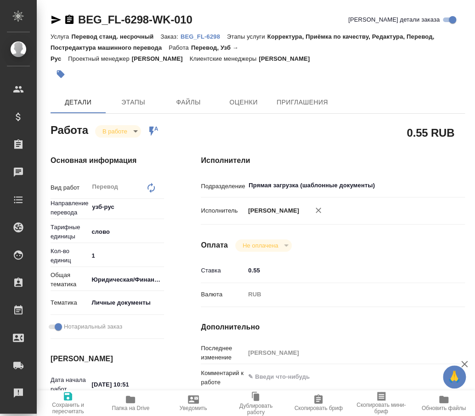
type textarea "x"
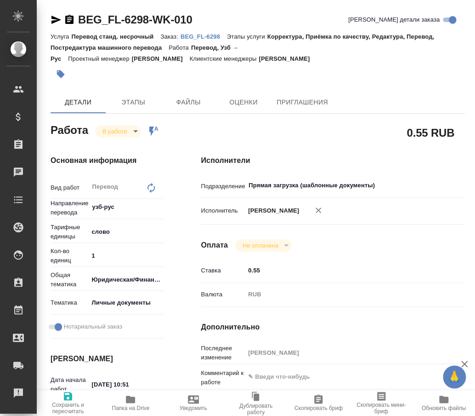
type textarea "x"
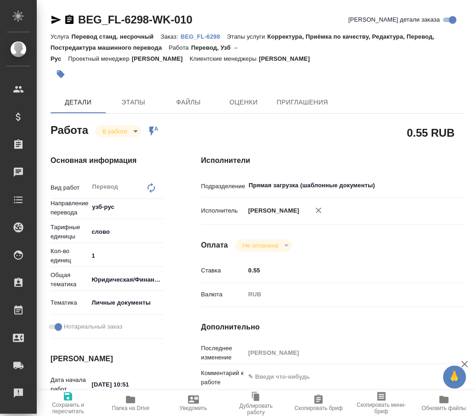
type textarea "x"
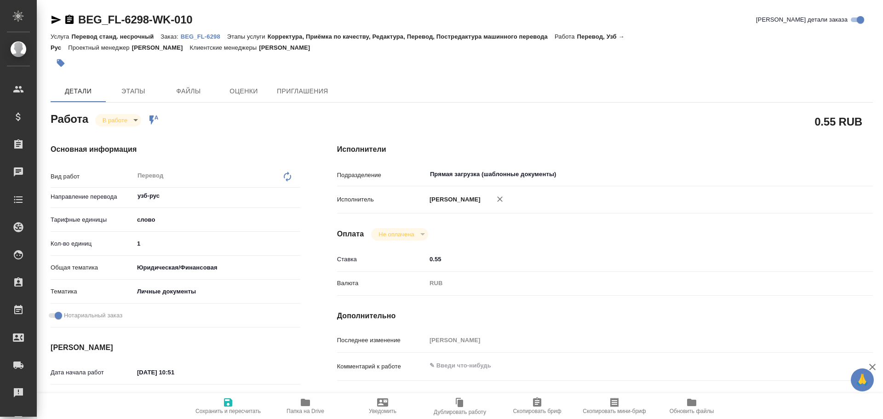
type textarea "x"
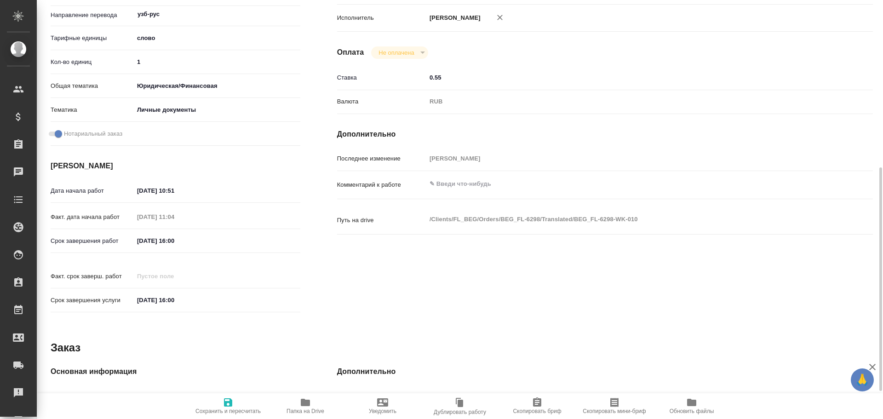
scroll to position [136, 0]
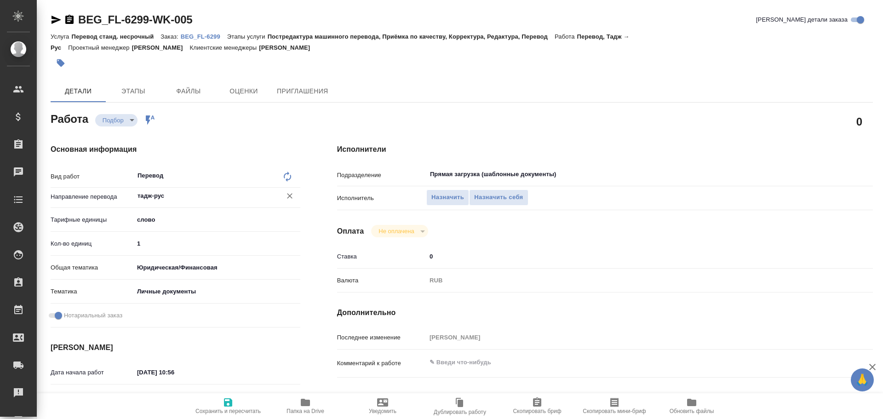
type textarea "x"
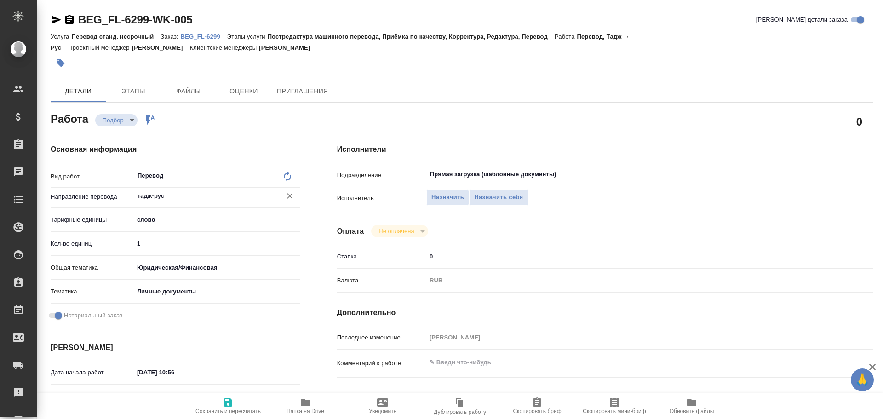
type textarea "x"
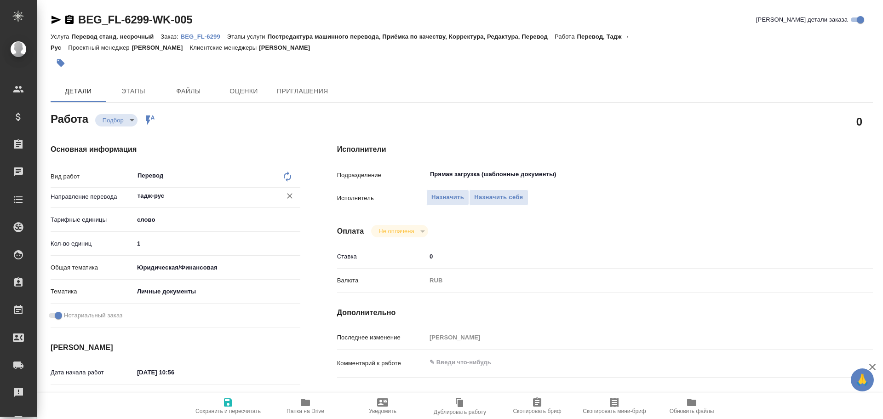
type textarea "x"
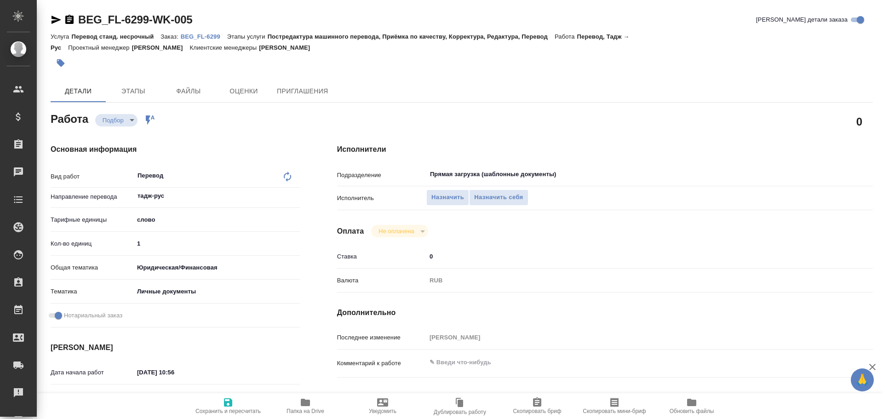
scroll to position [365, 0]
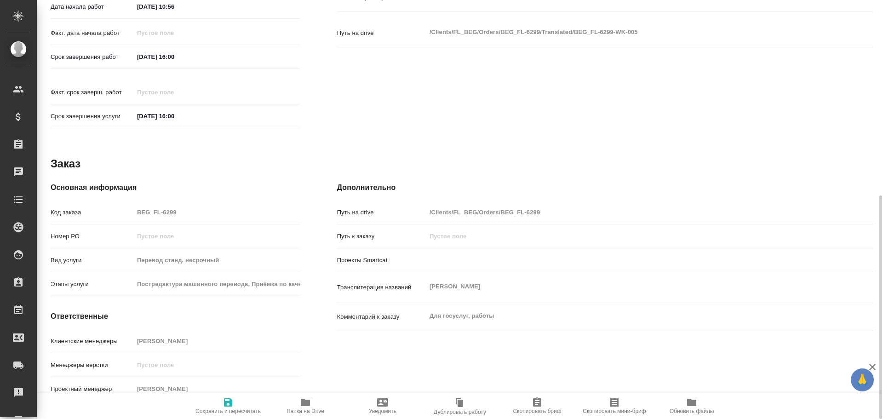
type textarea "x"
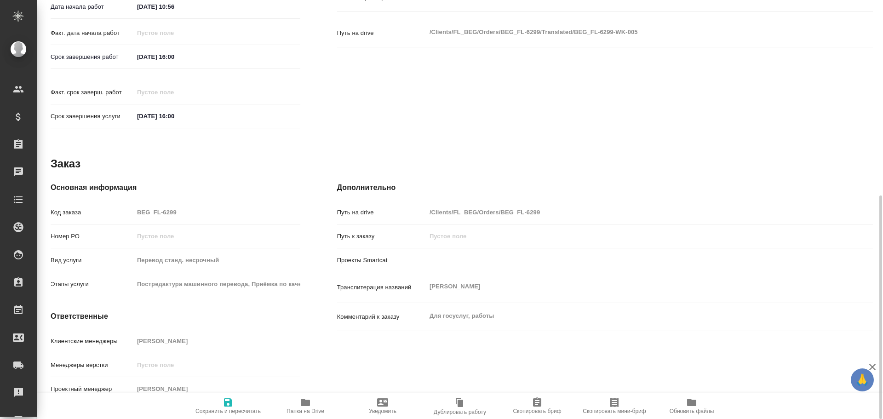
type textarea "x"
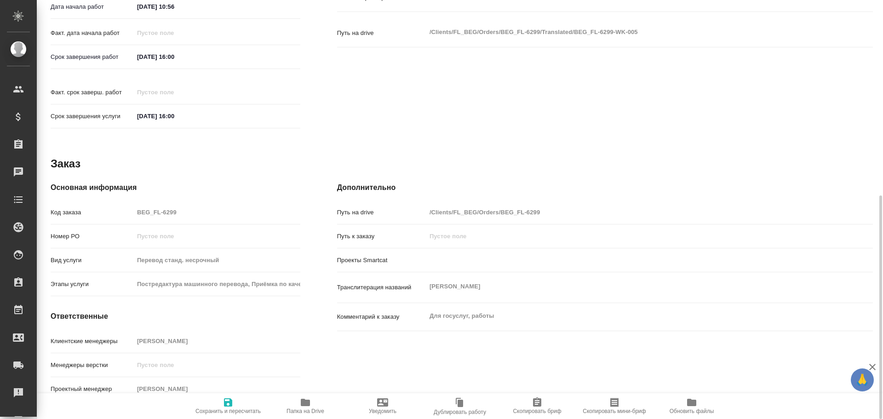
type textarea "x"
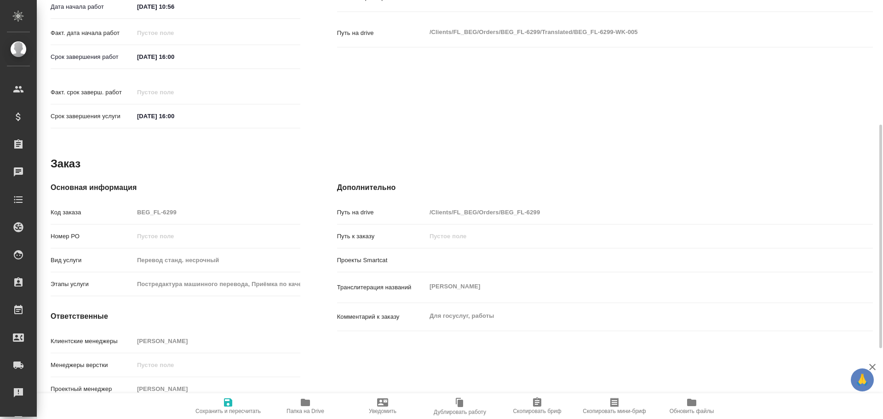
scroll to position [320, 0]
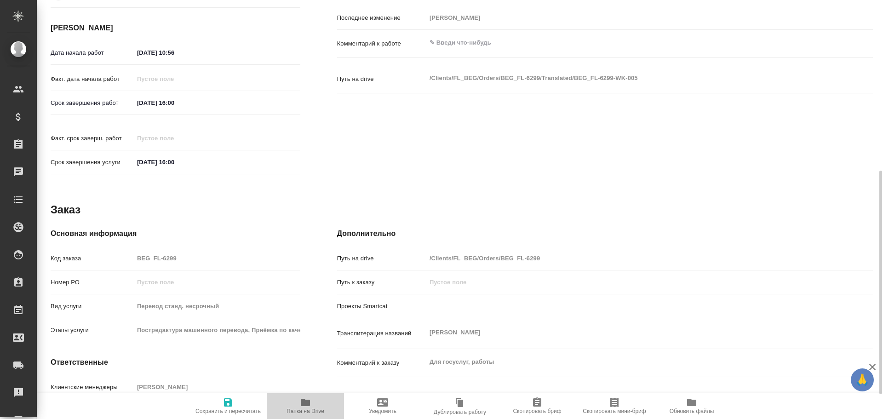
click at [301, 403] on icon "button" at bounding box center [305, 402] width 9 height 7
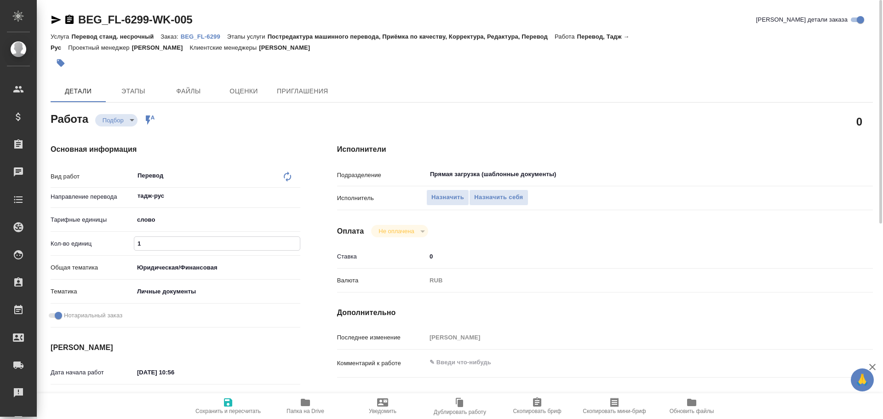
drag, startPoint x: 146, startPoint y: 245, endPoint x: 102, endPoint y: 239, distance: 44.5
click at [104, 240] on div "Кол-во единиц 1" at bounding box center [176, 243] width 250 height 16
type textarea "x"
type input "7"
type textarea "x"
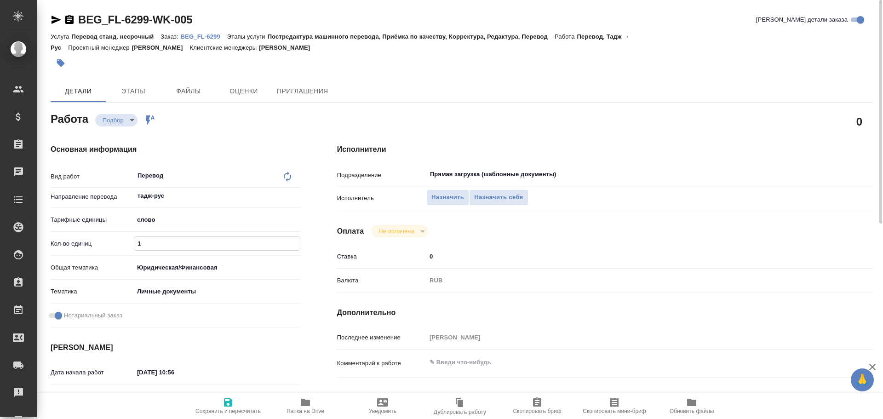
type textarea "x"
type input "75"
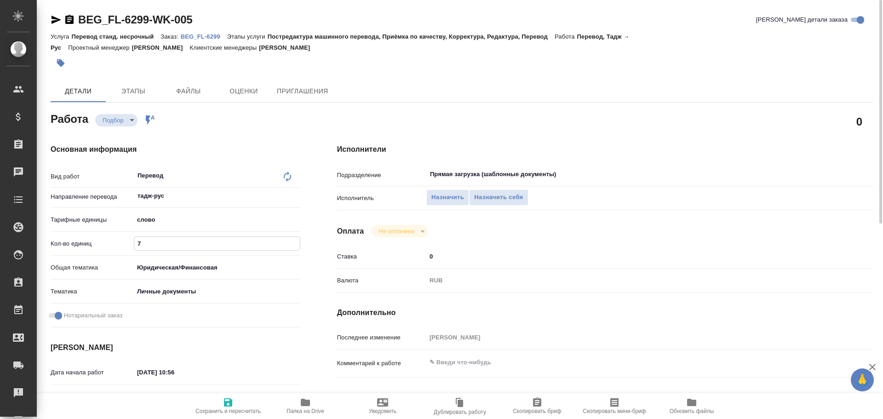
type textarea "x"
type input "75"
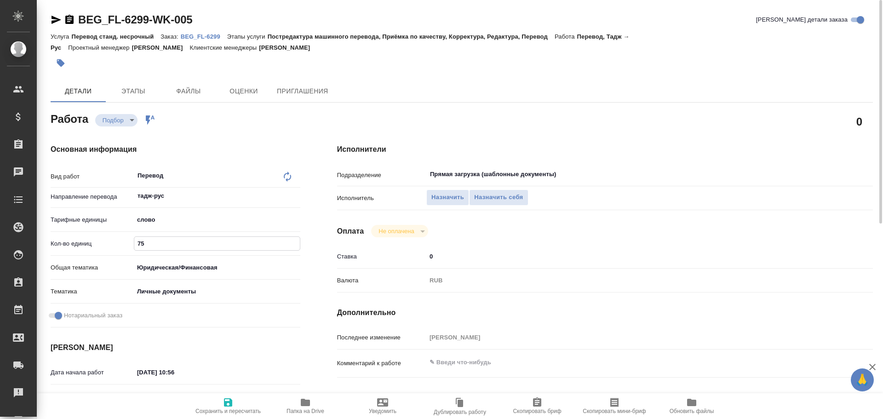
click at [226, 399] on icon "button" at bounding box center [228, 402] width 11 height 11
type textarea "x"
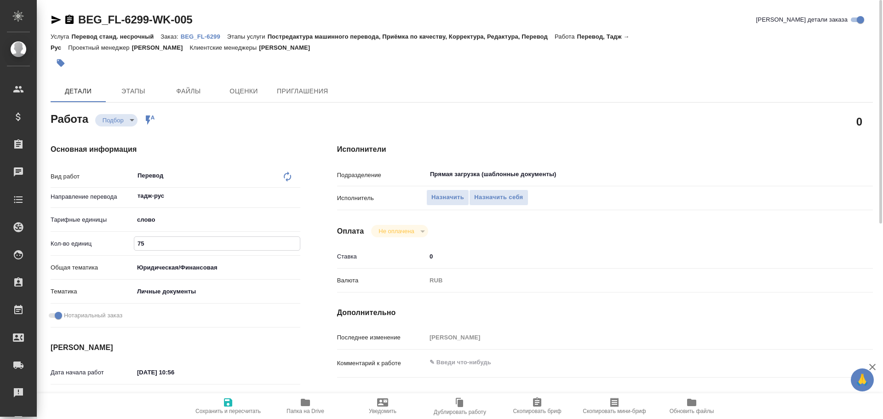
type textarea "x"
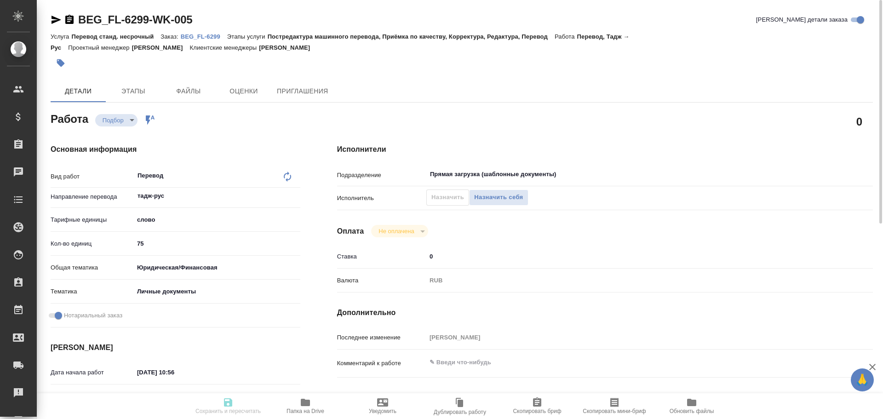
type textarea "x"
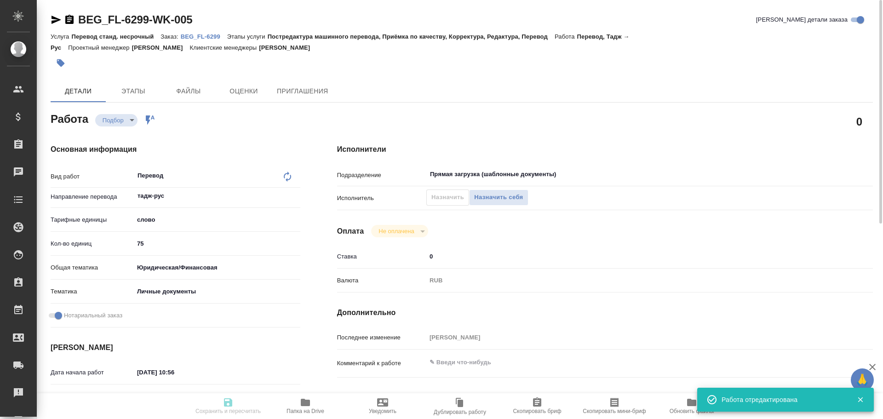
type input "recruiting"
type textarea "Перевод"
type textarea "x"
type input "тадж-рус"
type input "5a8b1489cc6b4906c91bfd90"
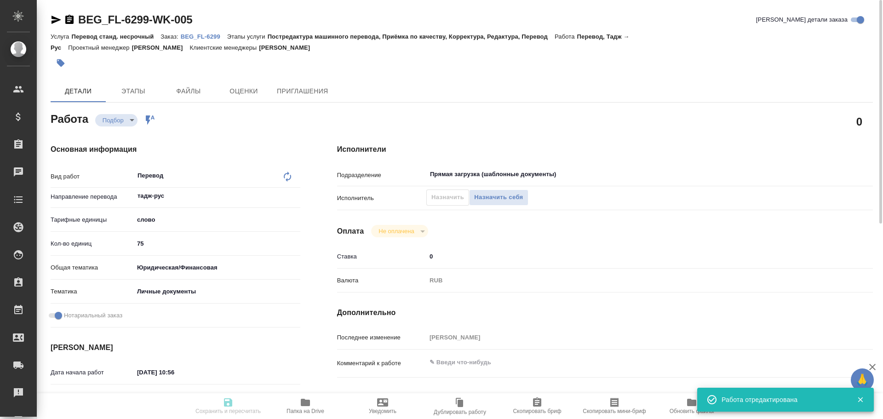
type input "75"
type input "yr-fn"
type input "5a8b8b956a9677013d343cfe"
checkbox input "true"
type input "15.10.2025 10:56"
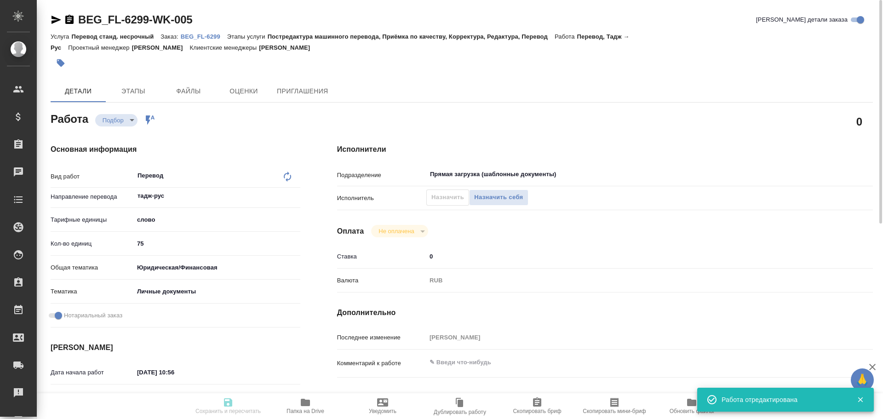
type input "15.10.2025 16:00"
type input "Прямая загрузка (шаблонные документы)"
type input "notPayed"
type input "0"
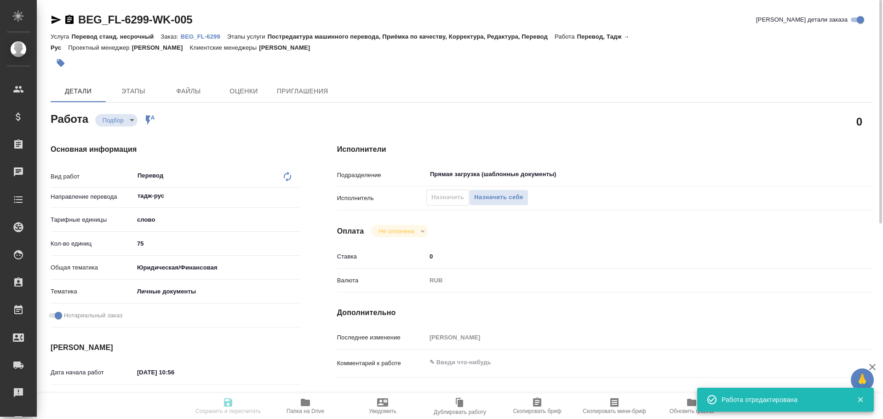
type input "RUB"
type input "[PERSON_NAME]"
type textarea "x"
type textarea "/Clients/FL_BEG/Orders/BEG_FL-6299/Translated/BEG_FL-6299-WK-005"
type textarea "x"
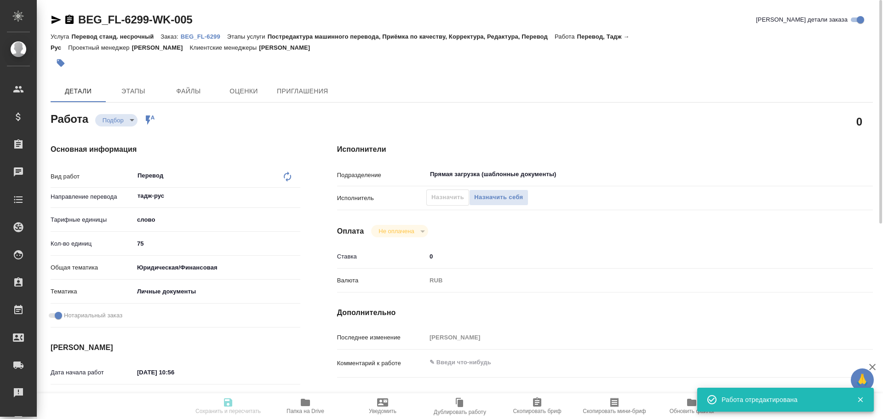
type input "BEG_FL-6299"
type input "Перевод станд. несрочный"
type input "Постредактура машинного перевода, Приёмка по качеству, Корректура, Редактура, П…"
type input "[PERSON_NAME]"
type input "/Clients/FL_BEG/Orders/BEG_FL-6299"
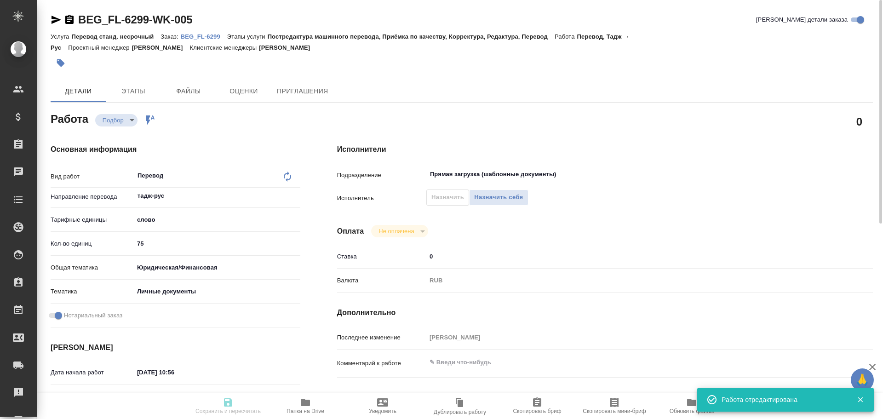
type textarea "Хасанзода Шероз Шермахмад"
type textarea "x"
type textarea "Для госуслуг, работы"
type textarea "x"
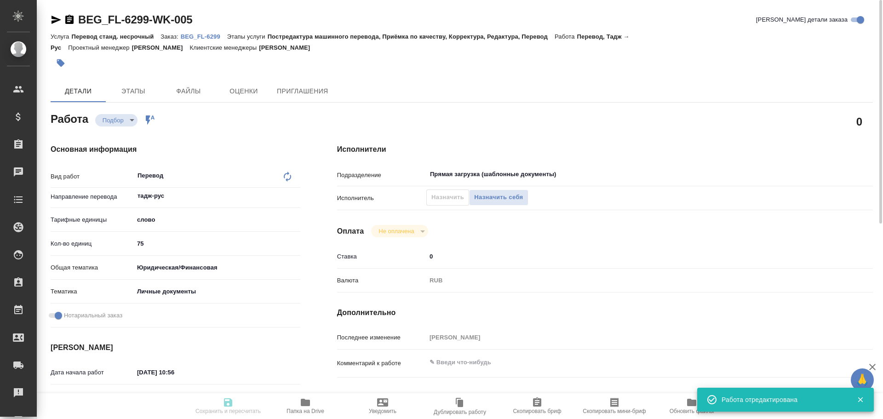
type textarea "x"
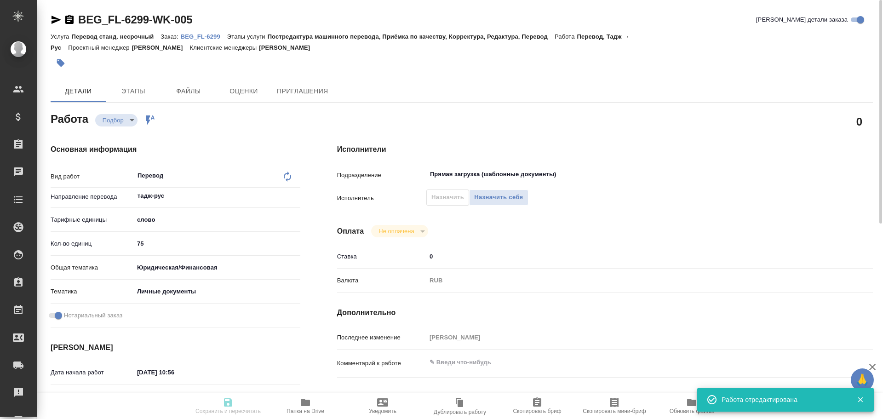
type textarea "x"
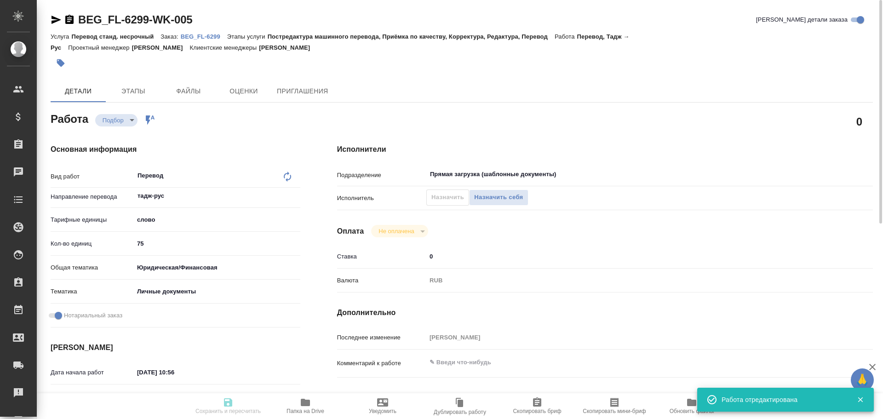
type textarea "x"
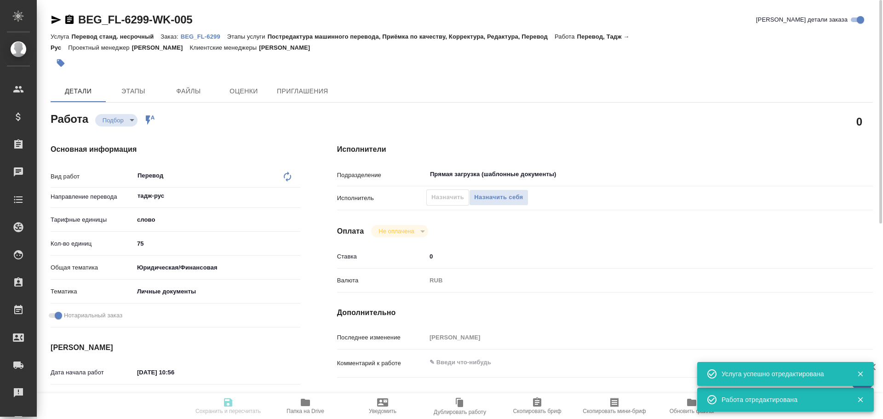
type textarea "x"
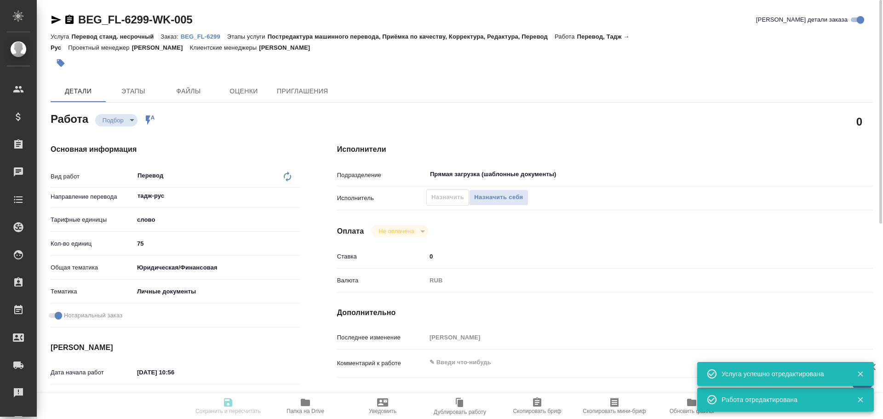
type textarea "x"
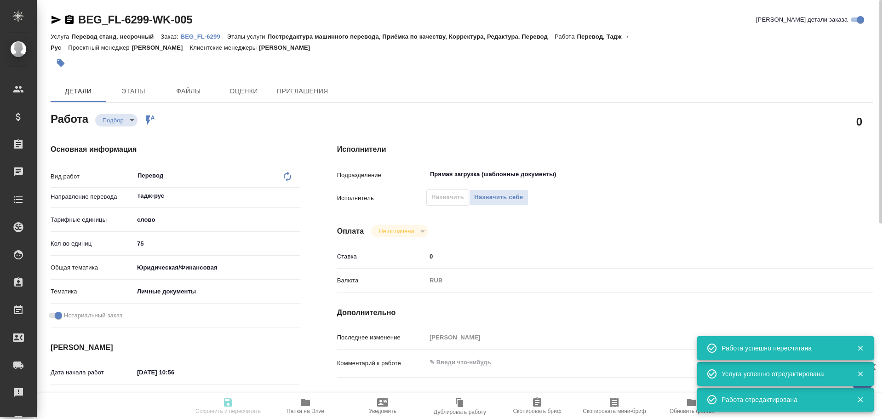
type input "recruiting"
type textarea "Перевод"
type textarea "x"
type input "тадж-рус"
type input "5a8b1489cc6b4906c91bfd90"
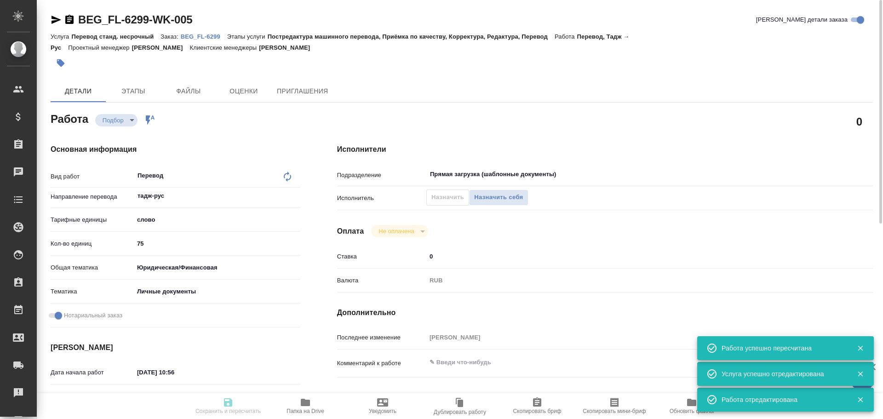
type input "75"
type input "yr-fn"
type input "5a8b8b956a9677013d343cfe"
checkbox input "true"
type input "15.10.2025 10:56"
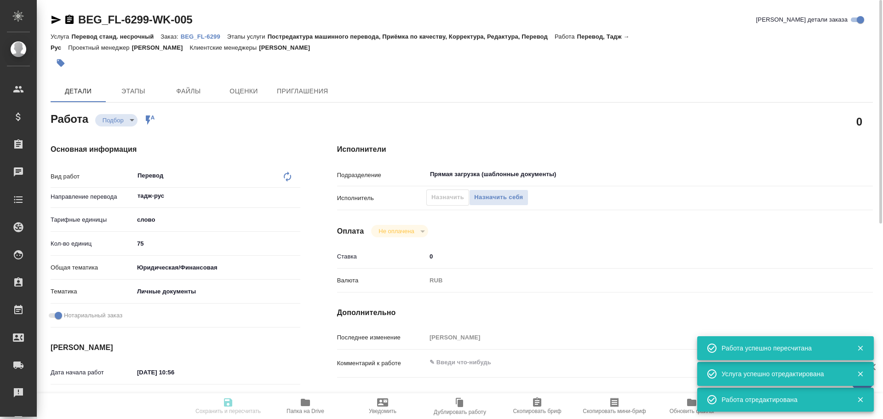
type input "[DATE] 16:00"
type input "Прямая загрузка (шаблонные документы)"
type input "notPayed"
type input "0"
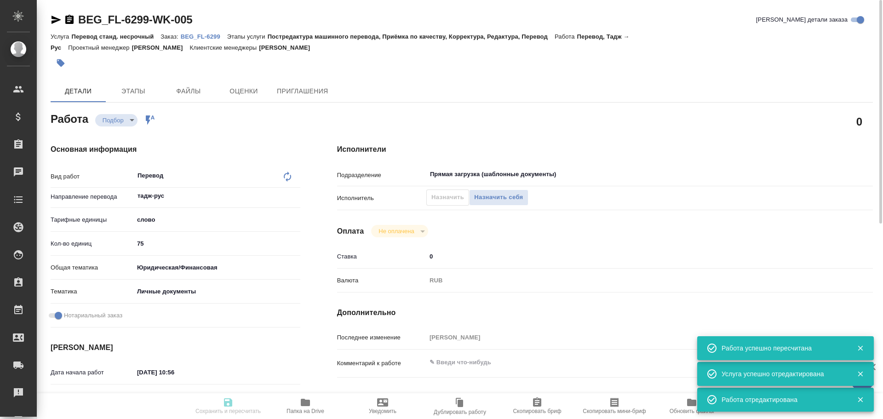
type input "RUB"
type input "[PERSON_NAME]"
type textarea "x"
type textarea "/Clients/FL_BEG/Orders/BEG_FL-6299/Translated/BEG_FL-6299-WK-005"
type textarea "x"
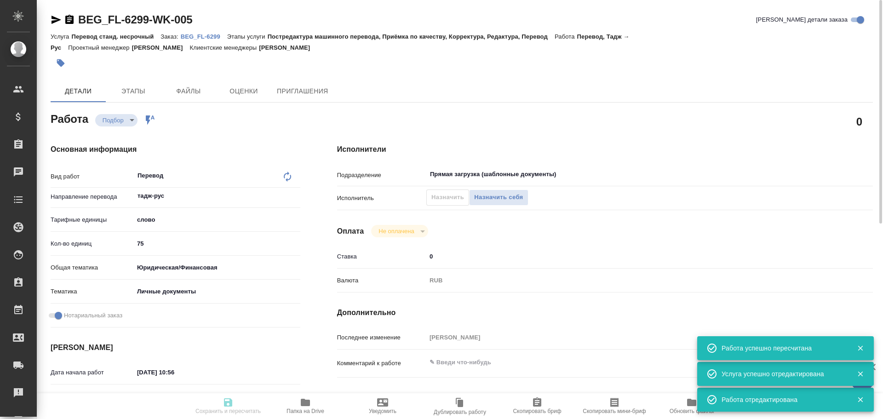
type input "BEG_FL-6299"
type input "Перевод станд. несрочный"
type input "Постредактура машинного перевода, Приёмка по качеству, Корректура, Редактура, П…"
type input "[PERSON_NAME]"
type input "/Clients/FL_BEG/Orders/BEG_FL-6299"
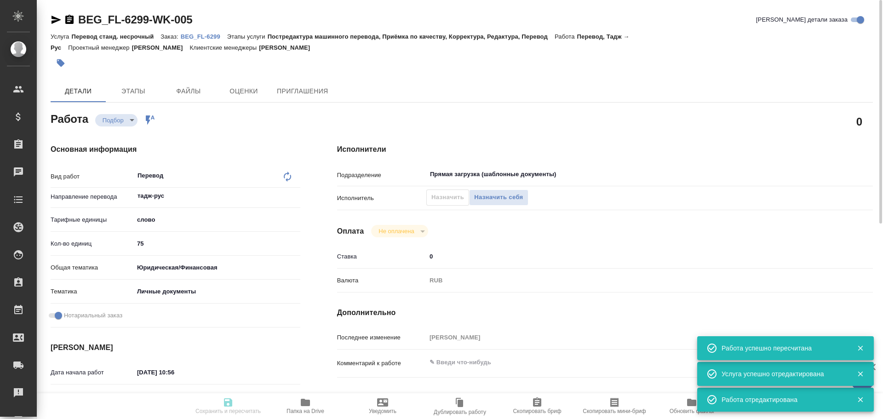
type textarea "Хасанзода Шероз Шермахмад"
type textarea "x"
type textarea "Для госуслуг, работы"
type textarea "x"
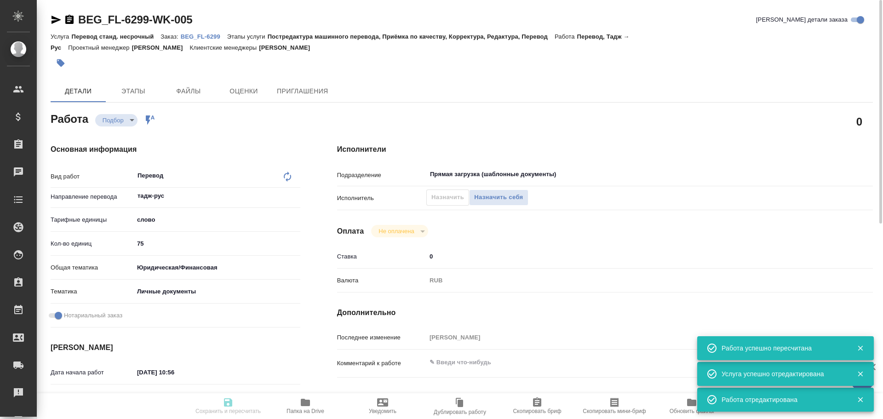
type textarea "x"
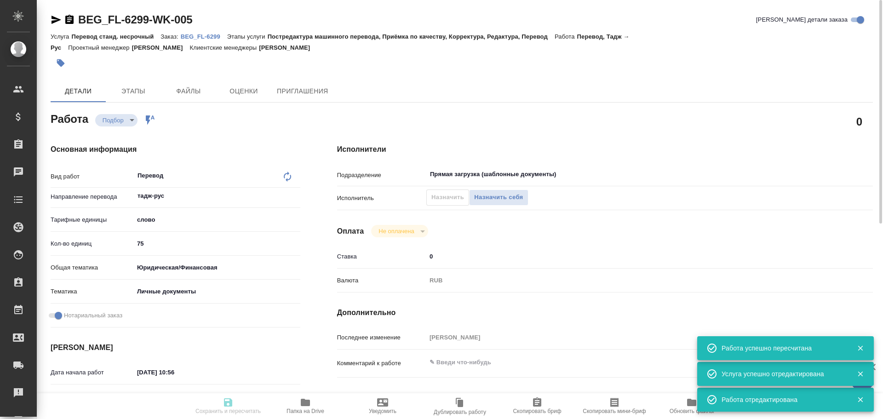
type textarea "x"
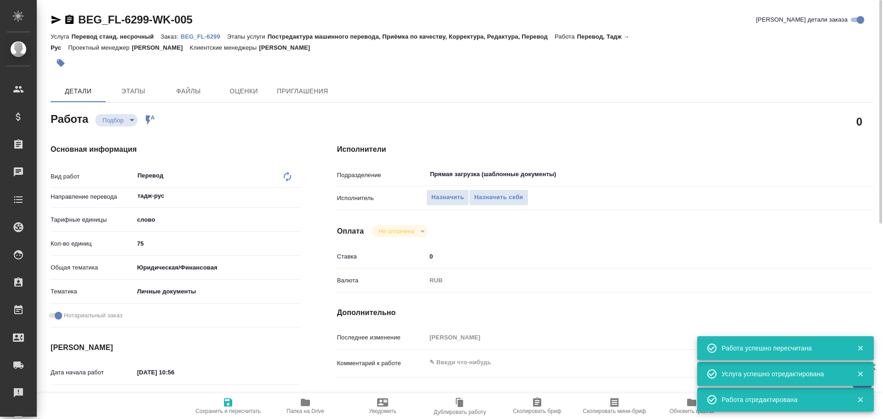
type textarea "x"
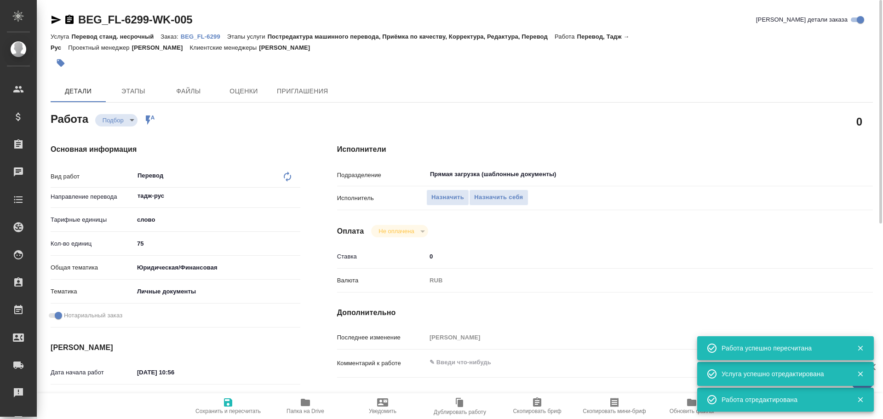
type textarea "x"
click at [503, 199] on span "Назначить себя" at bounding box center [498, 197] width 49 height 11
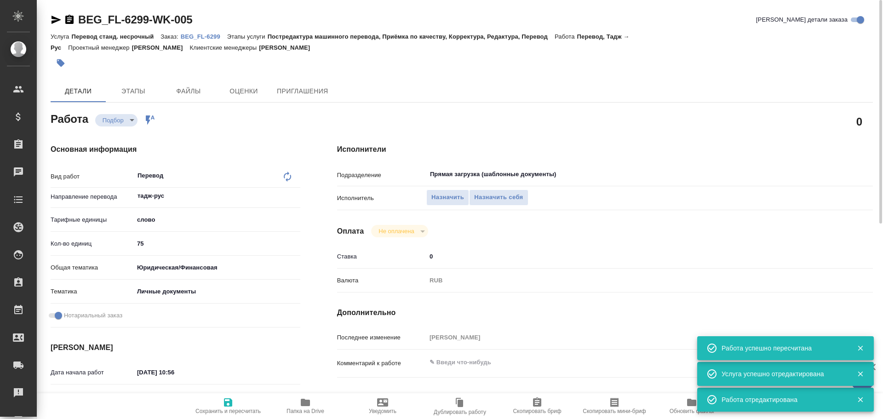
type textarea "x"
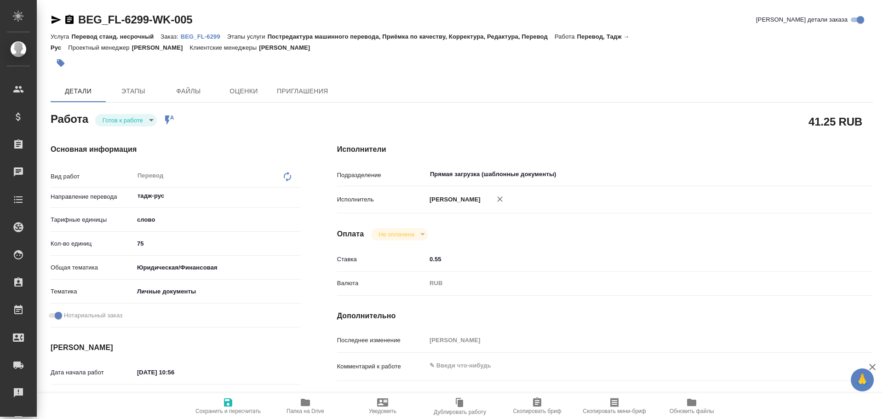
type textarea "x"
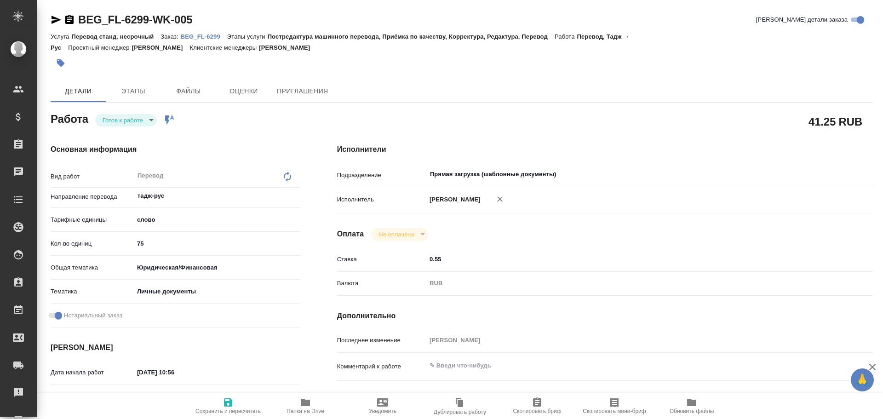
type textarea "x"
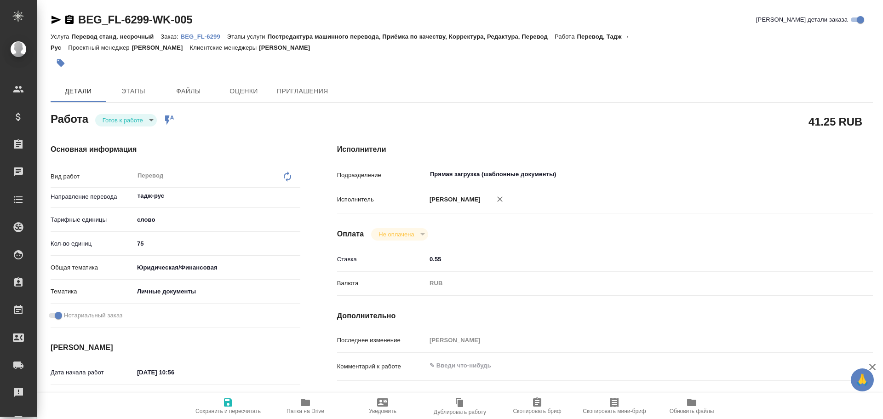
click at [133, 124] on body "🙏 .cls-1 fill:#fff; AWATERA [PERSON_NAME] Спецификации Заказы Чаты Todo Проекты…" at bounding box center [441, 209] width 883 height 419
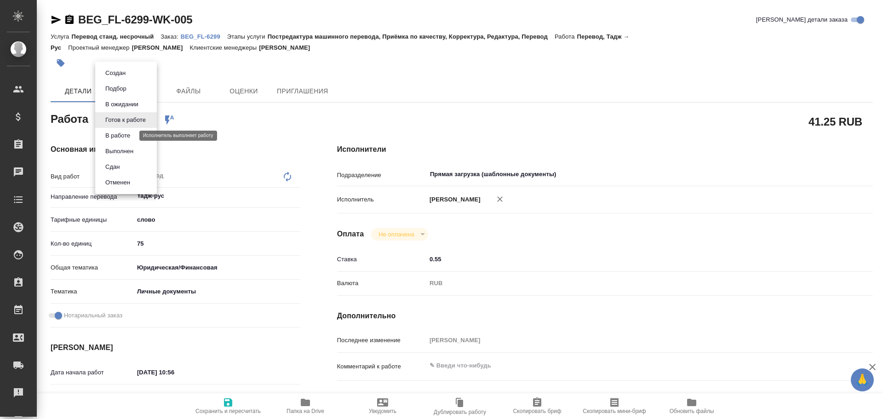
type textarea "x"
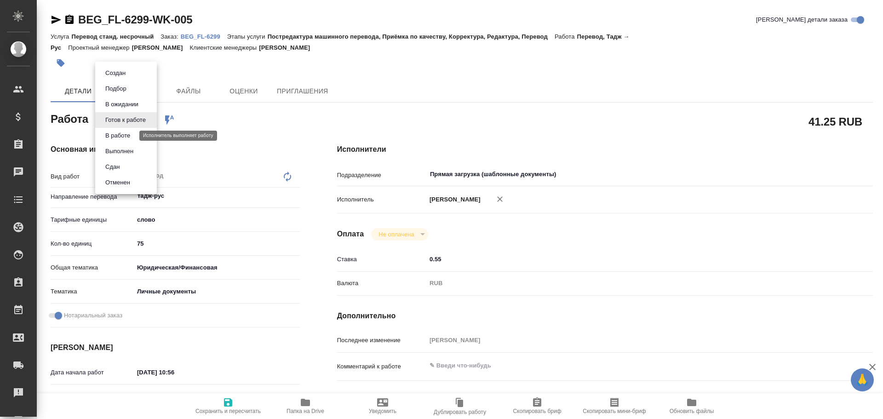
click at [126, 136] on button "В работе" at bounding box center [118, 136] width 30 height 10
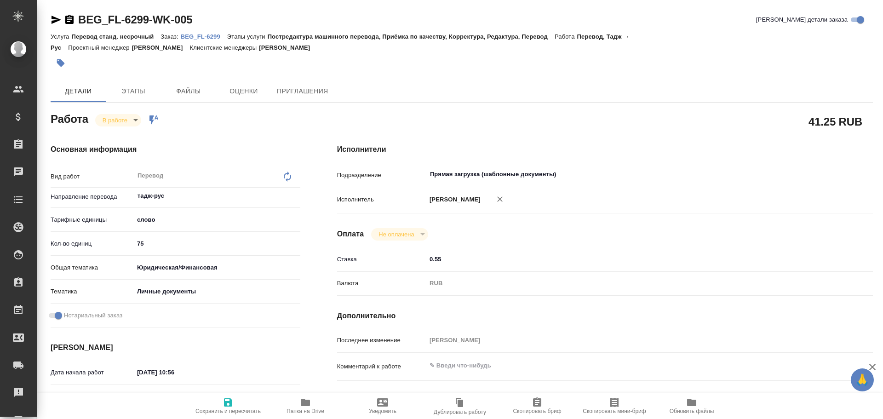
type textarea "x"
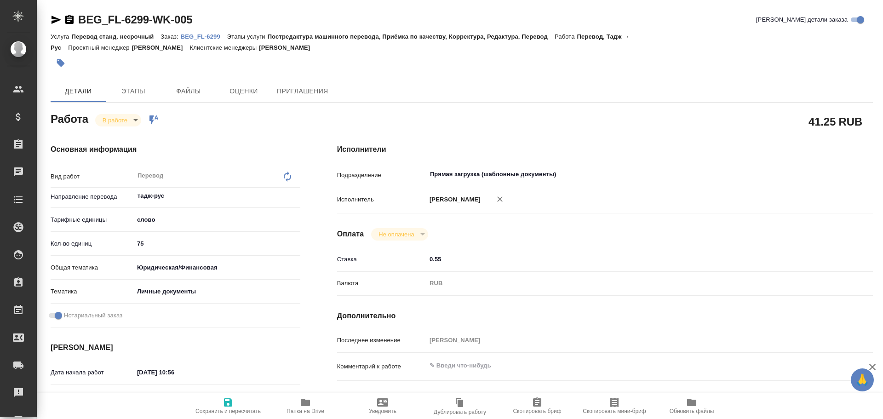
type textarea "x"
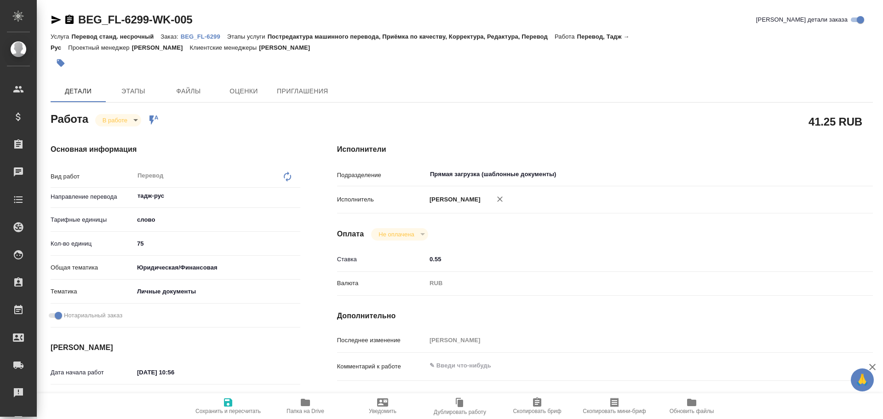
type textarea "x"
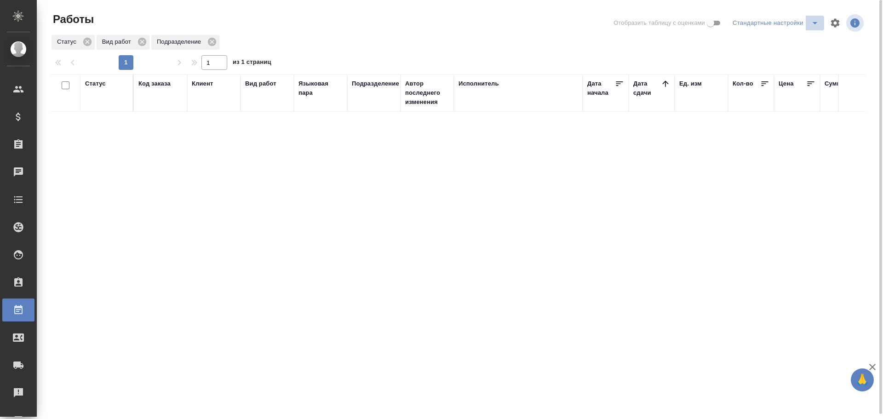
click at [813, 24] on icon "split button" at bounding box center [814, 22] width 11 height 11
click at [786, 39] on li "Мои, в работе" at bounding box center [777, 41] width 94 height 15
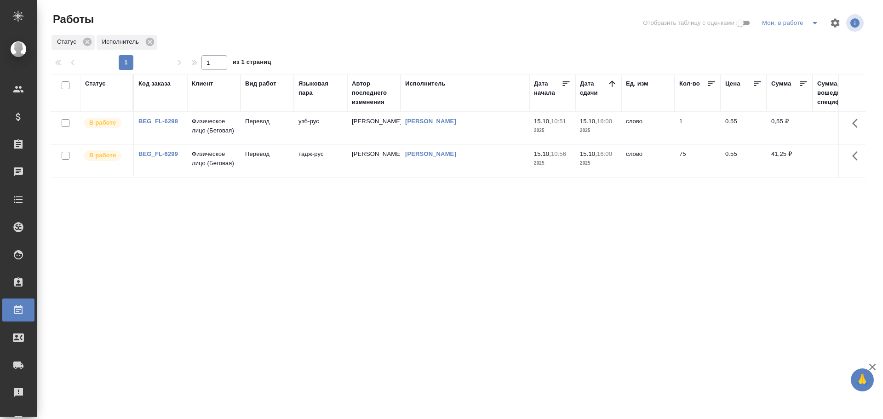
click at [300, 136] on td "узб-рус" at bounding box center [320, 128] width 53 height 32
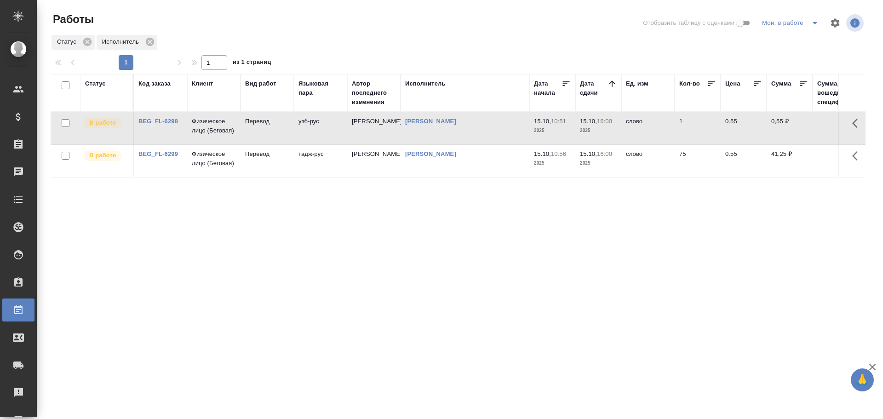
click at [300, 136] on td "узб-рус" at bounding box center [320, 128] width 53 height 32
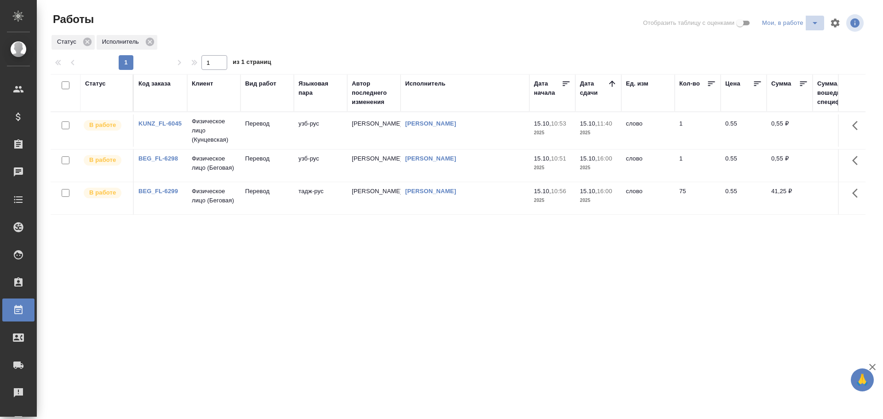
click at [815, 27] on icon "split button" at bounding box center [814, 22] width 11 height 11
click at [800, 42] on li "Стандартные настройки" at bounding box center [792, 41] width 88 height 15
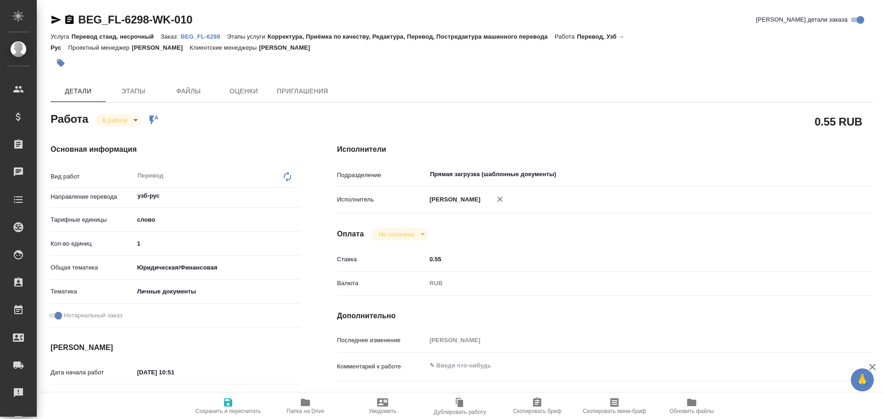
type textarea "x"
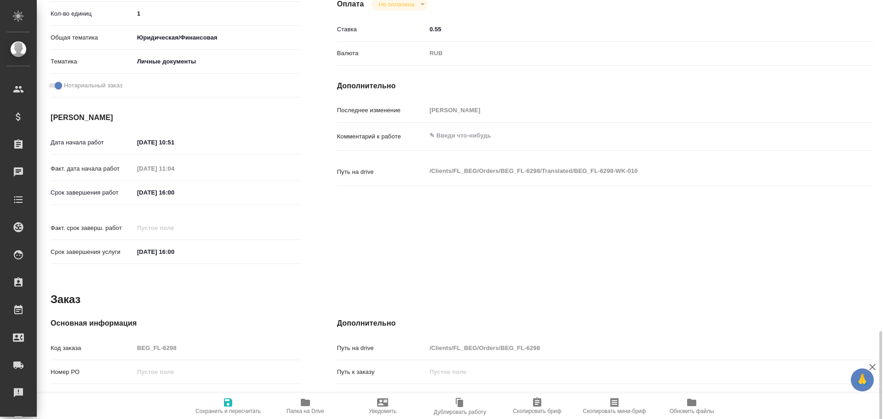
scroll to position [365, 0]
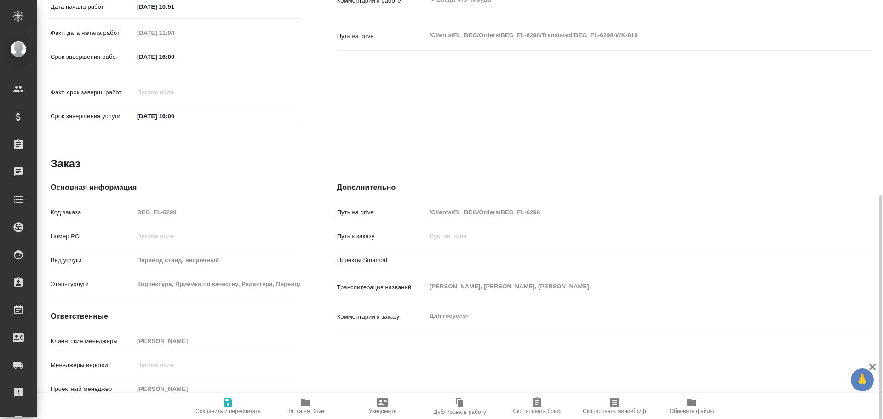
type textarea "x"
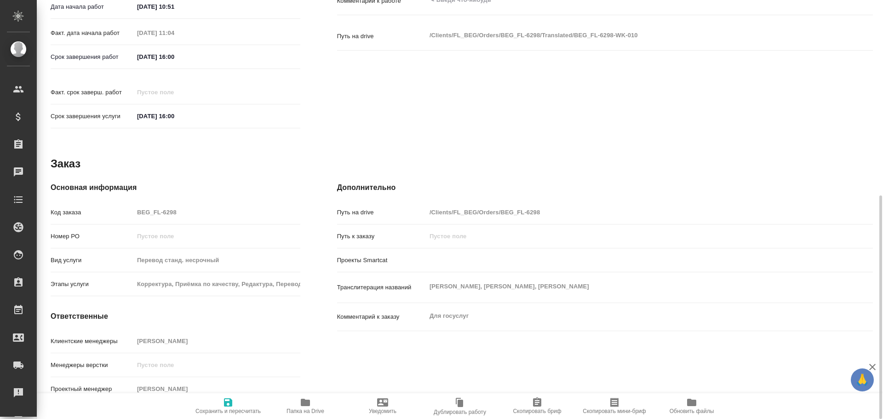
type textarea "x"
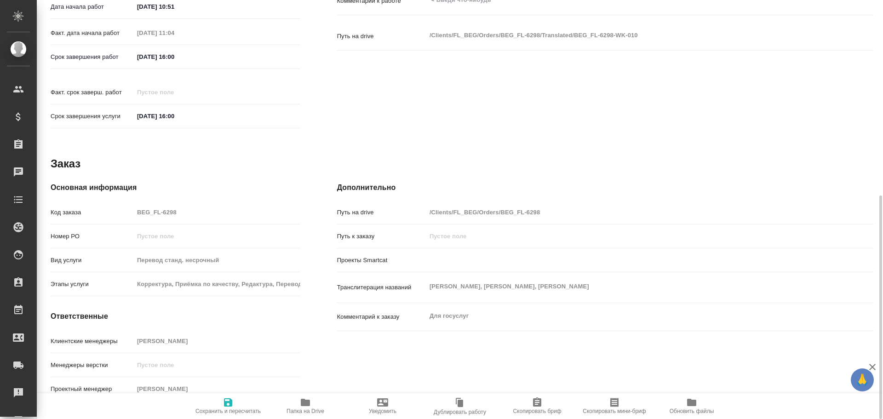
click at [291, 406] on span "Папка на Drive" at bounding box center [305, 405] width 66 height 17
